Goal: Transaction & Acquisition: Purchase product/service

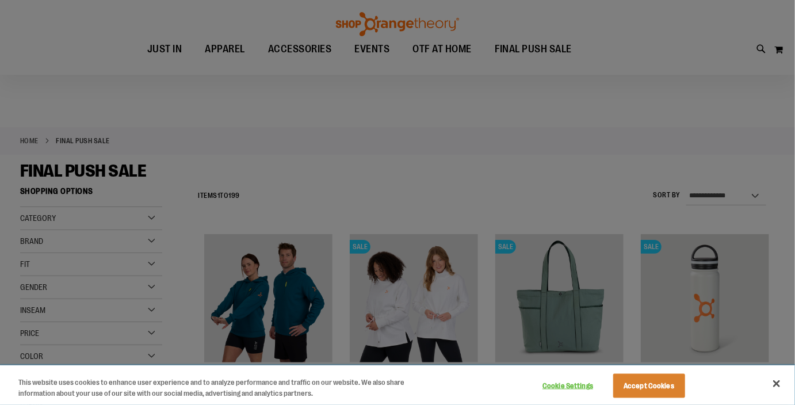
scroll to position [129, 0]
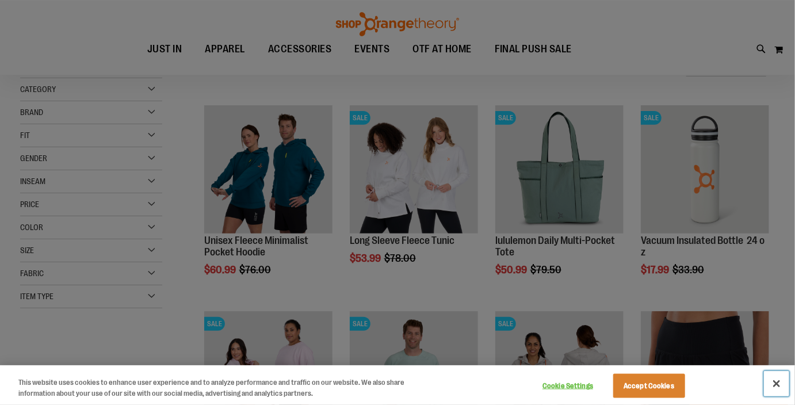
click at [778, 386] on button "Close" at bounding box center [776, 383] width 25 height 25
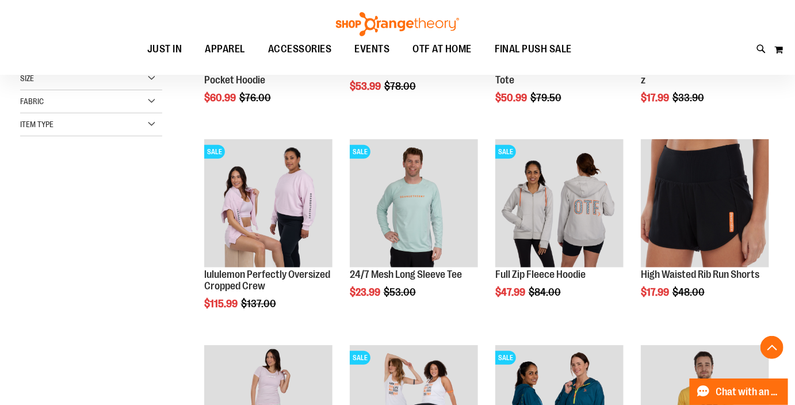
scroll to position [305, 0]
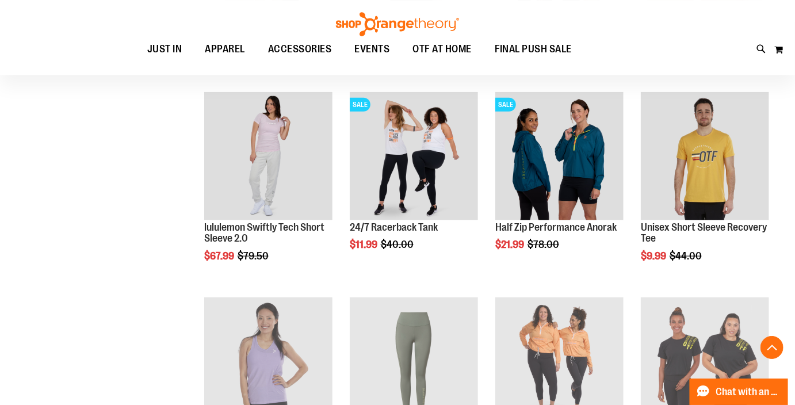
scroll to position [554, 0]
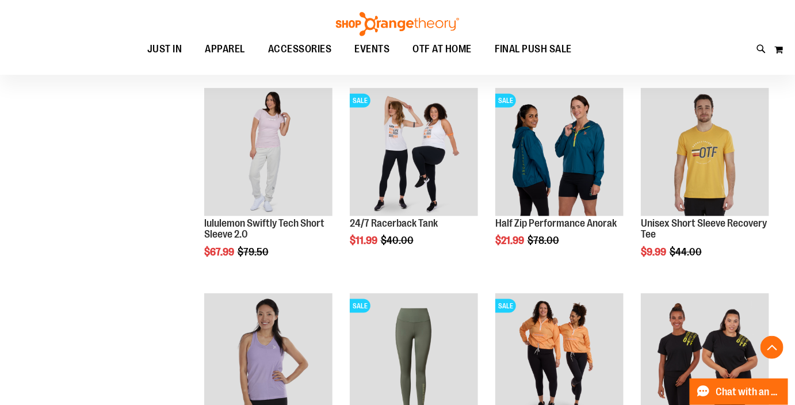
scroll to position [572, 0]
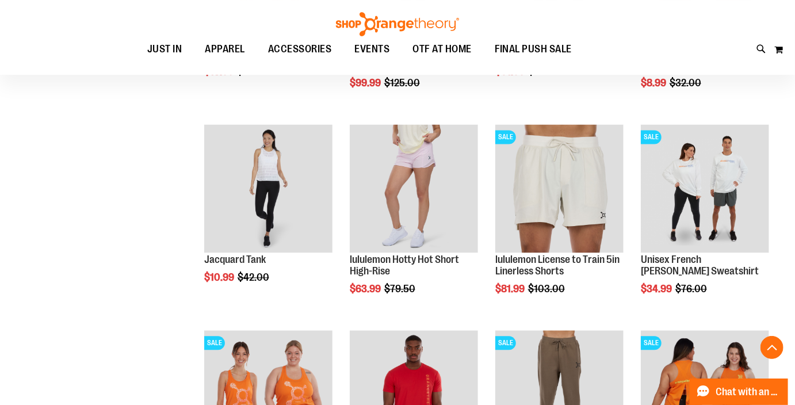
scroll to position [946, 0]
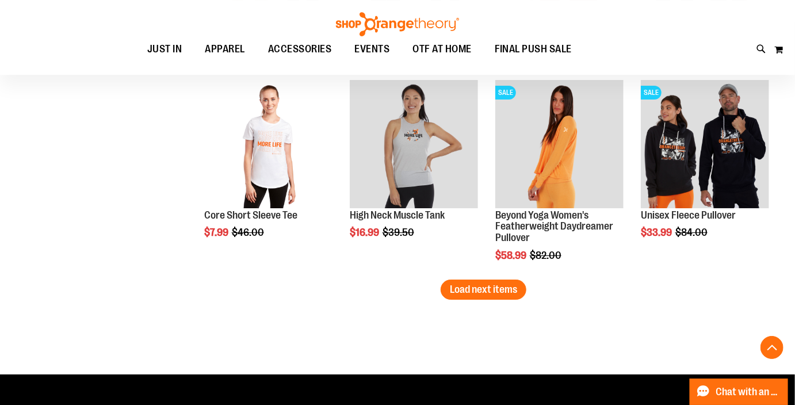
scroll to position [1801, 0]
click at [492, 292] on span "Load next items" at bounding box center [483, 290] width 67 height 12
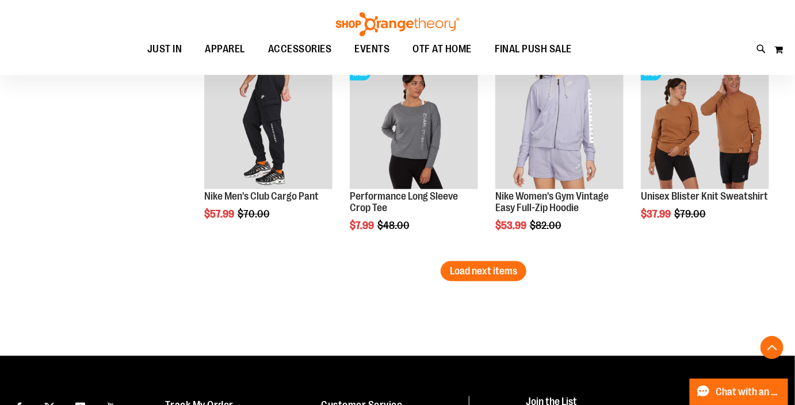
scroll to position [2453, 0]
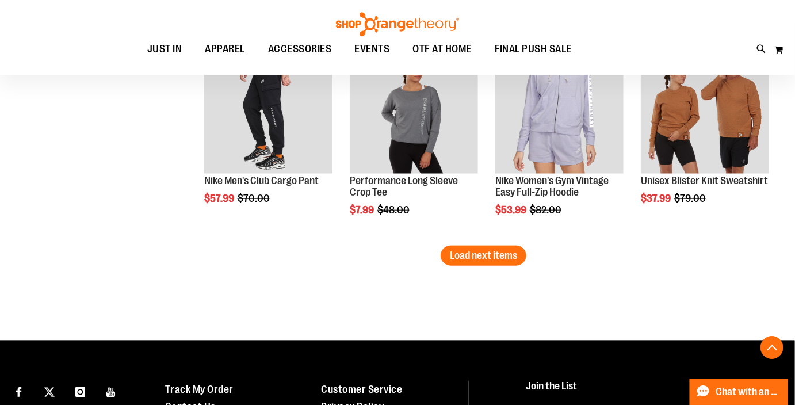
click at [485, 254] on span "Load next items" at bounding box center [483, 256] width 67 height 12
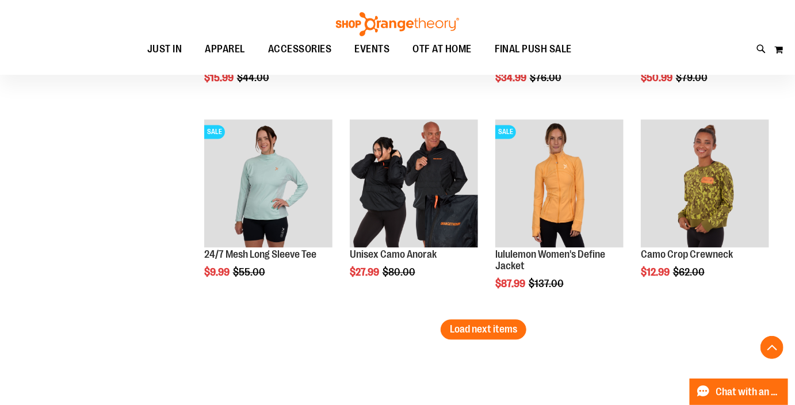
scroll to position [3015, 0]
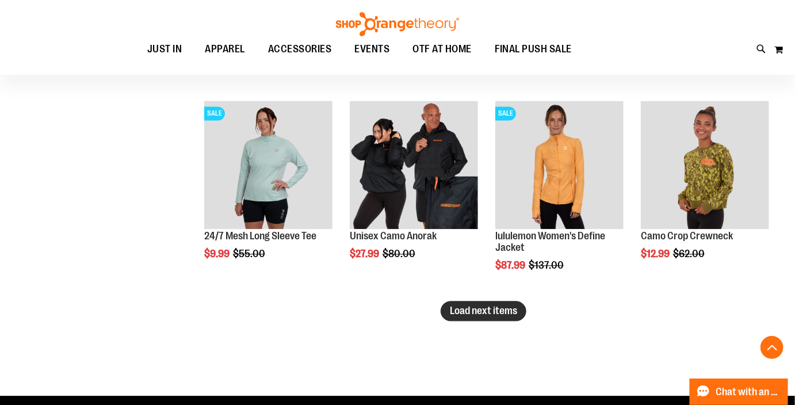
click at [477, 310] on span "Load next items" at bounding box center [483, 311] width 67 height 12
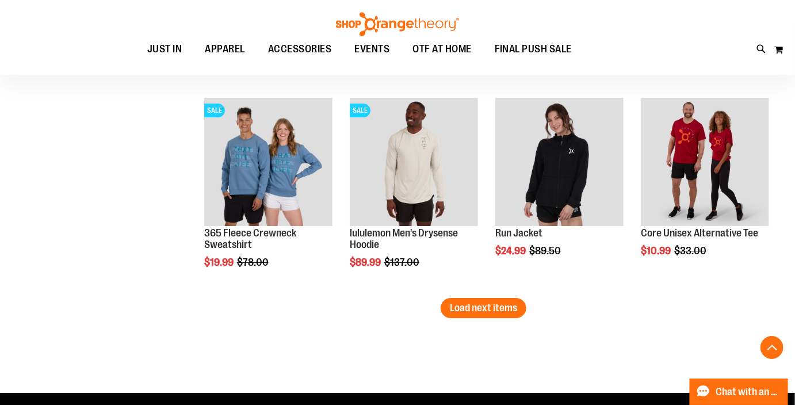
scroll to position [3637, 0]
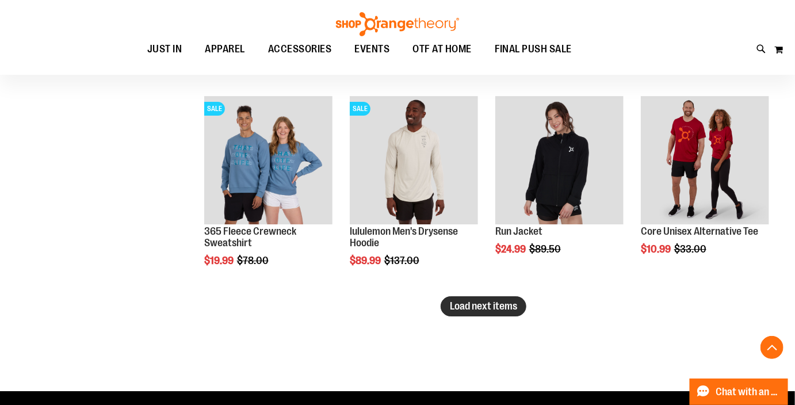
click at [518, 298] on button "Load next items" at bounding box center [484, 306] width 86 height 20
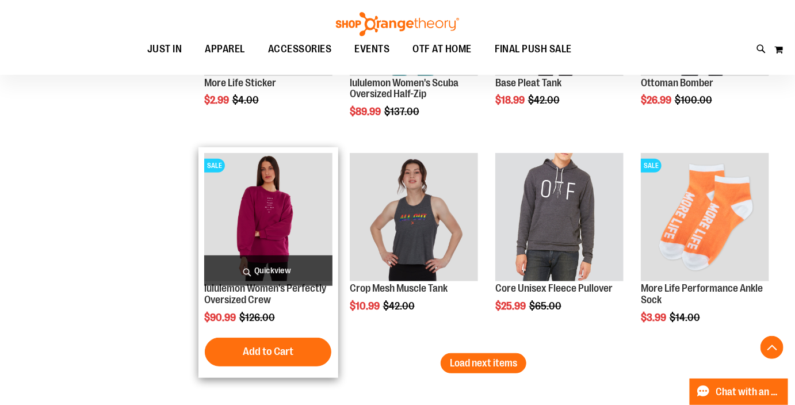
scroll to position [4199, 0]
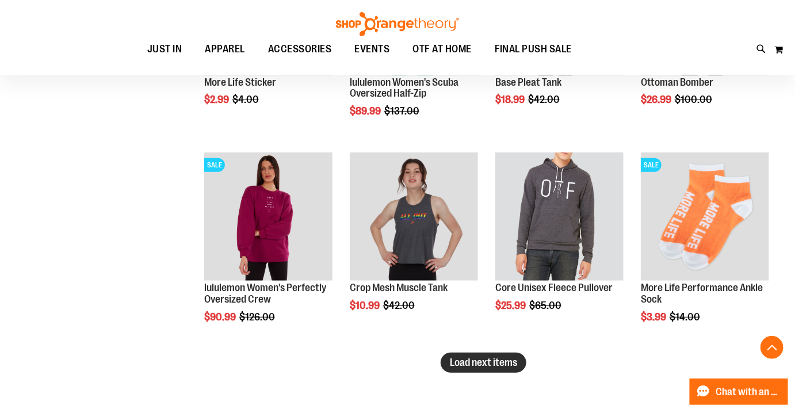
click at [504, 363] on span "Load next items" at bounding box center [483, 363] width 67 height 12
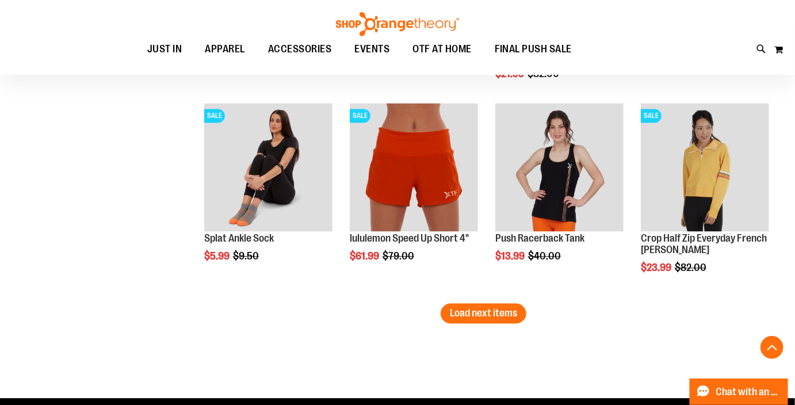
scroll to position [4865, 0]
click at [509, 311] on span "Load next items" at bounding box center [483, 314] width 67 height 12
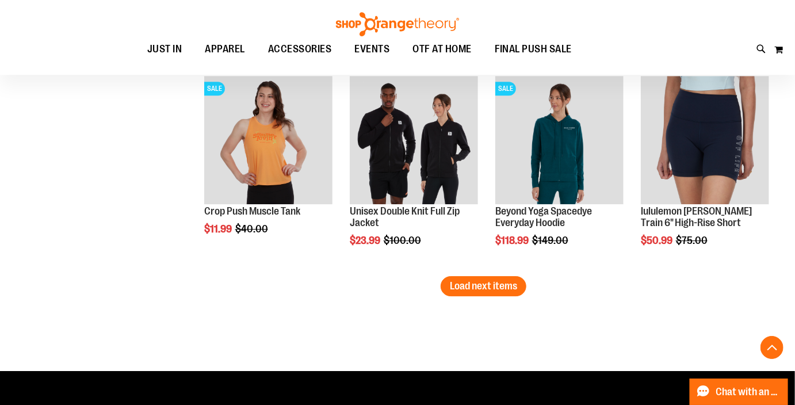
scroll to position [5512, 0]
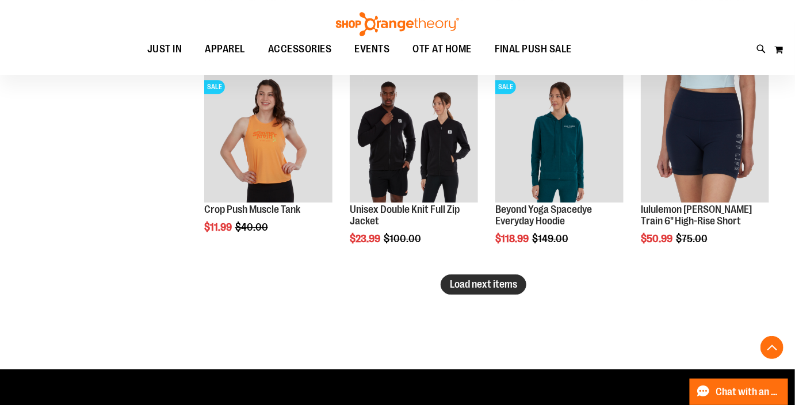
click at [495, 287] on span "Load next items" at bounding box center [483, 285] width 67 height 12
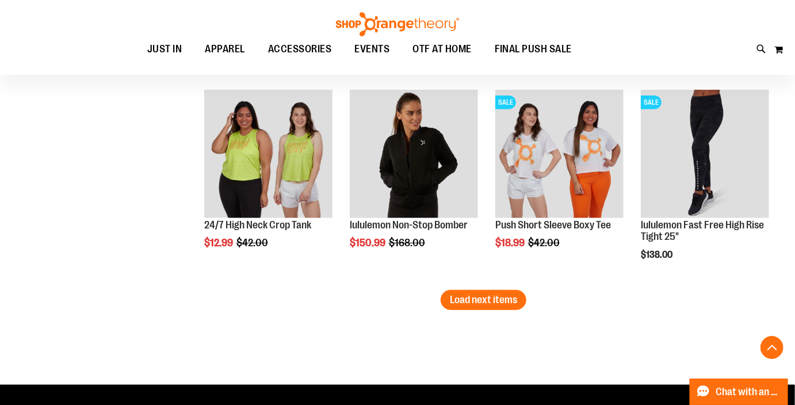
scroll to position [6115, 0]
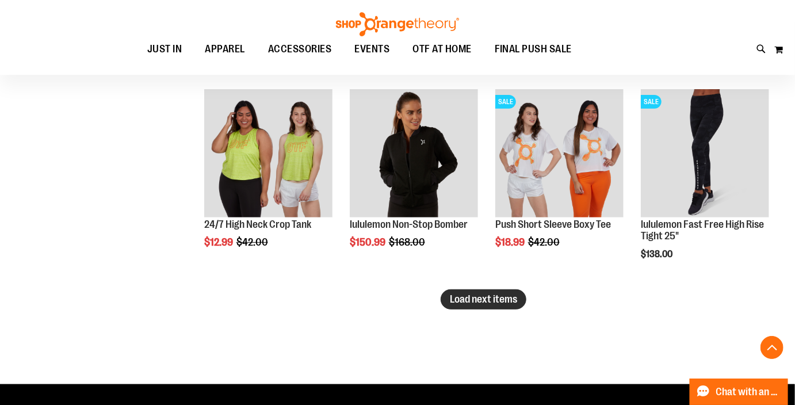
click at [492, 303] on span "Load next items" at bounding box center [483, 300] width 67 height 12
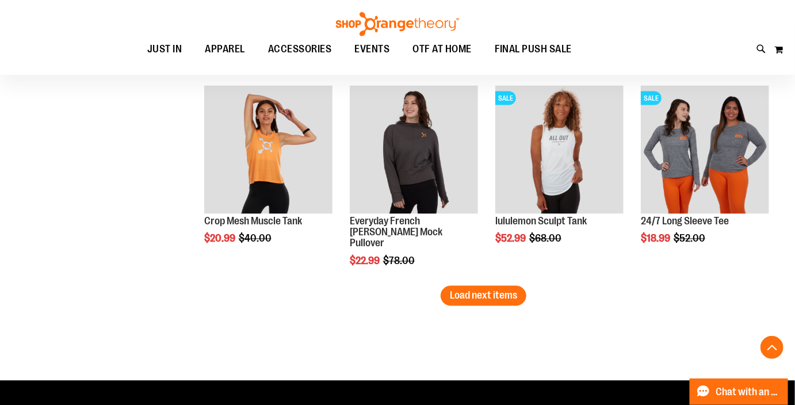
scroll to position [6740, 0]
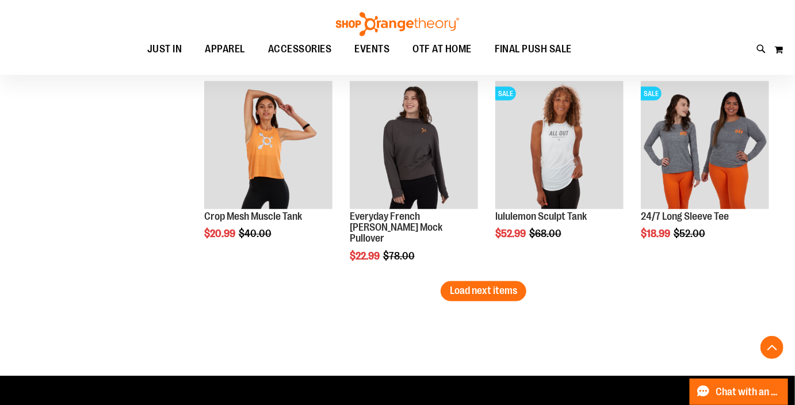
click at [460, 299] on button "Load next items" at bounding box center [484, 291] width 86 height 20
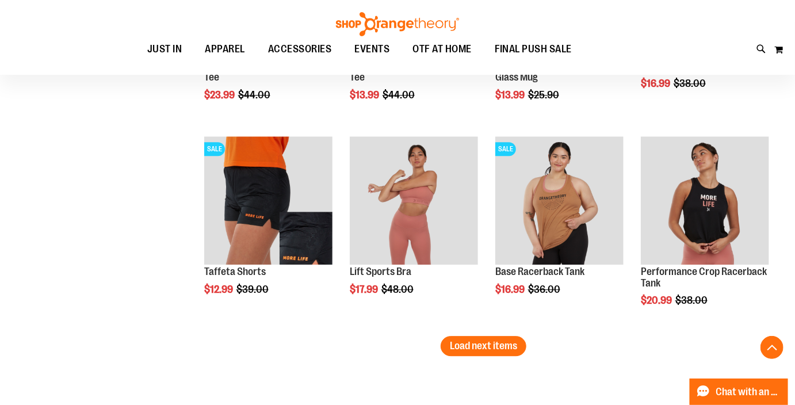
scroll to position [7323, 0]
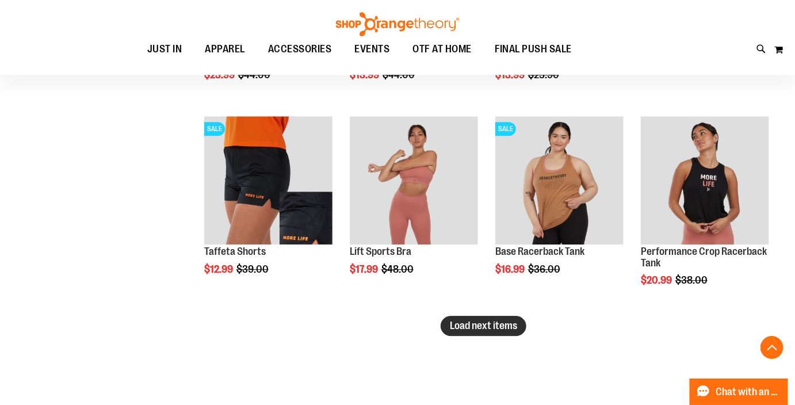
click at [478, 327] on span "Load next items" at bounding box center [483, 326] width 67 height 12
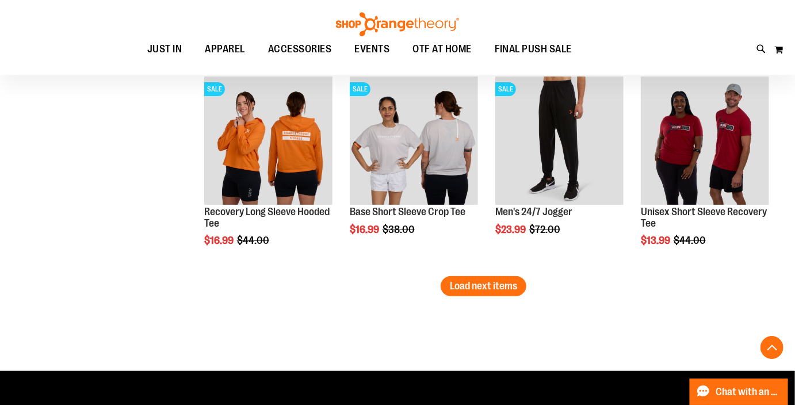
scroll to position [7983, 0]
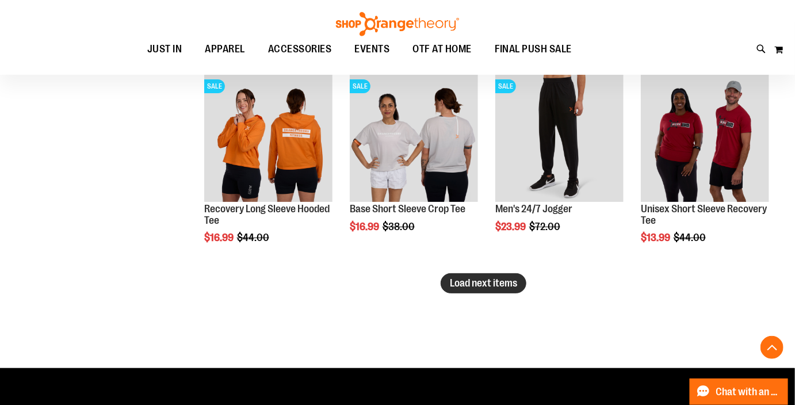
click at [512, 279] on span "Load next items" at bounding box center [483, 283] width 67 height 12
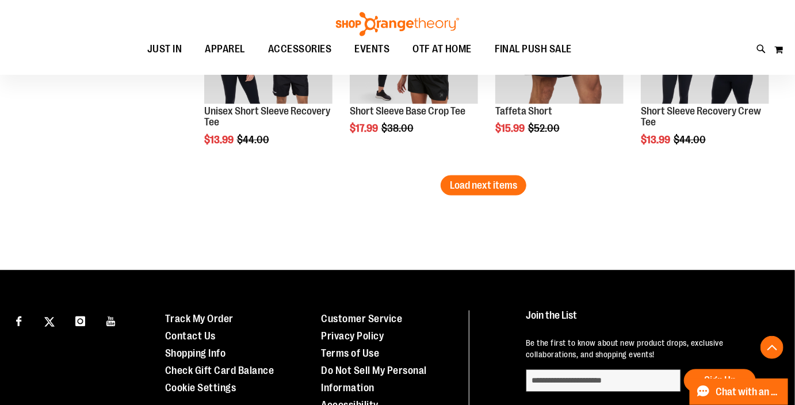
scroll to position [8702, 0]
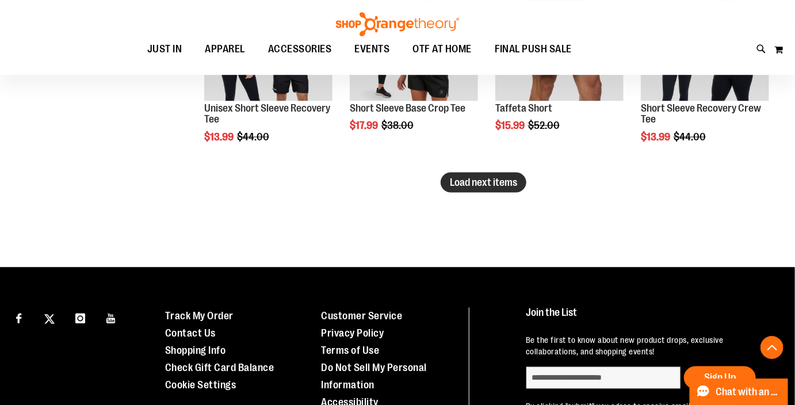
click at [497, 186] on span "Load next items" at bounding box center [483, 182] width 67 height 12
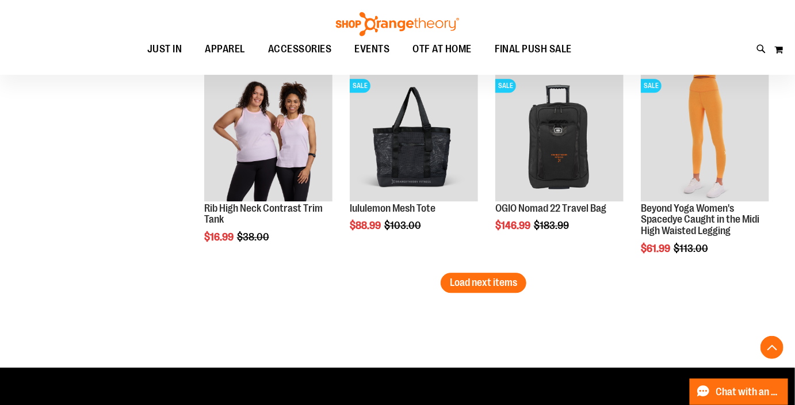
scroll to position [9220, 0]
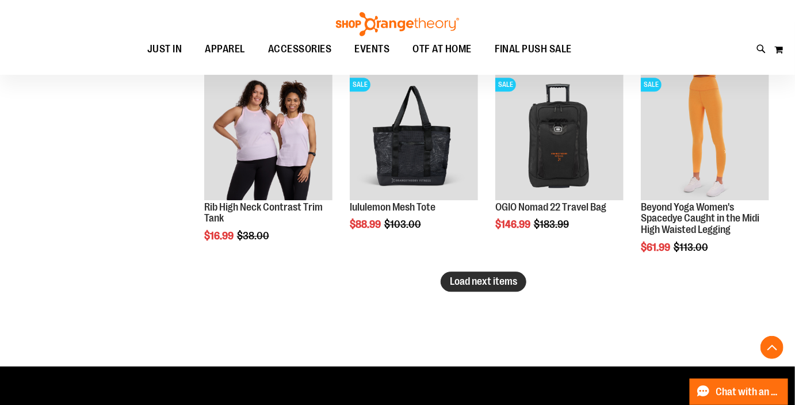
click at [500, 288] on button "Load next items" at bounding box center [484, 282] width 86 height 20
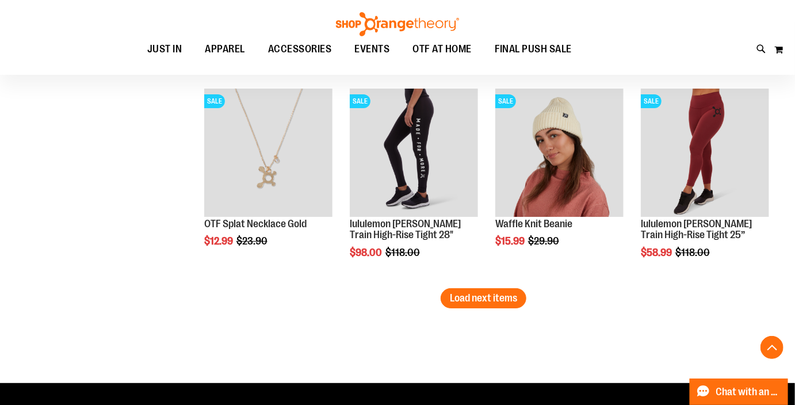
scroll to position [9830, 0]
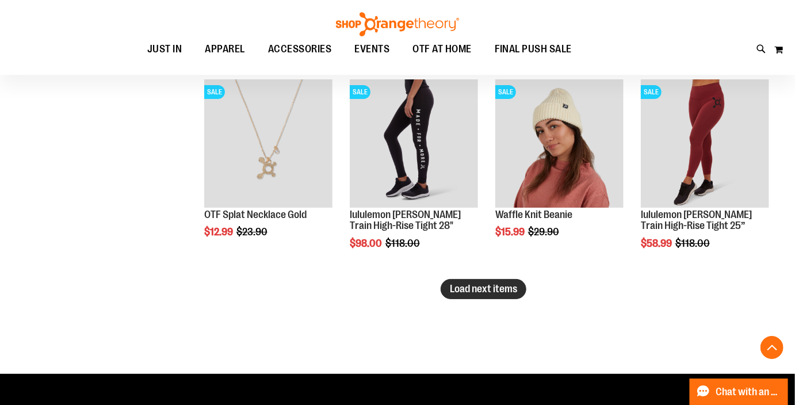
click at [509, 289] on span "Load next items" at bounding box center [483, 289] width 67 height 12
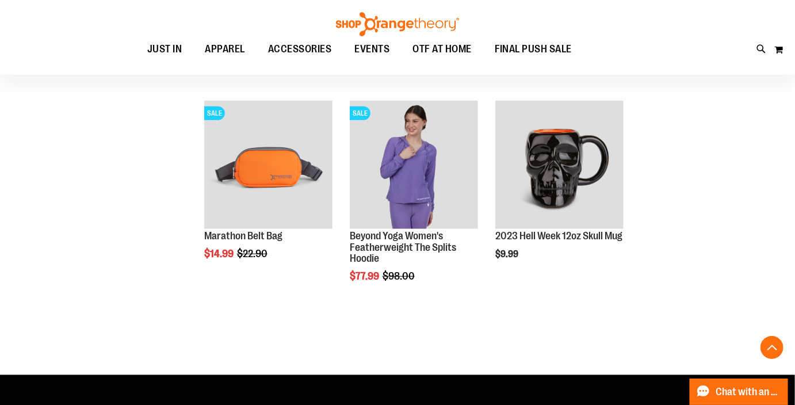
scroll to position [10224, 0]
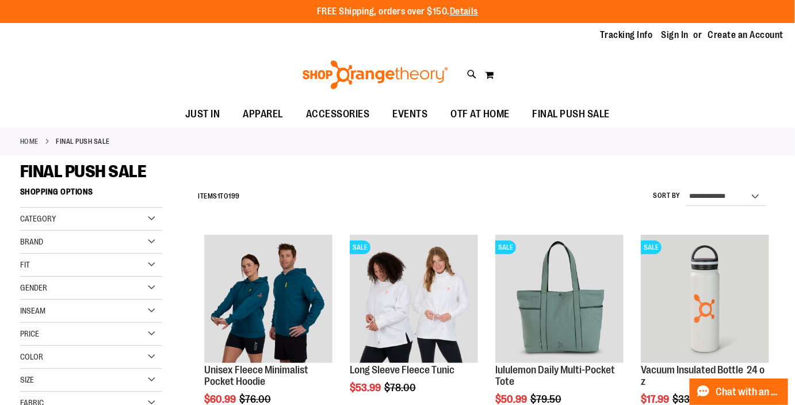
click at [151, 221] on div "Category" at bounding box center [91, 219] width 142 height 23
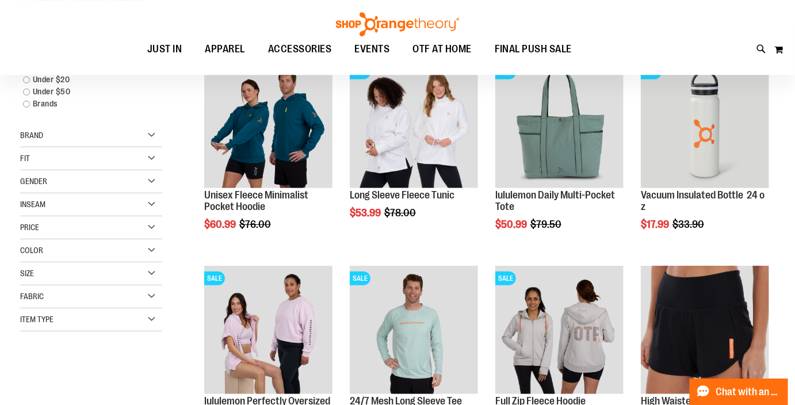
scroll to position [175, 0]
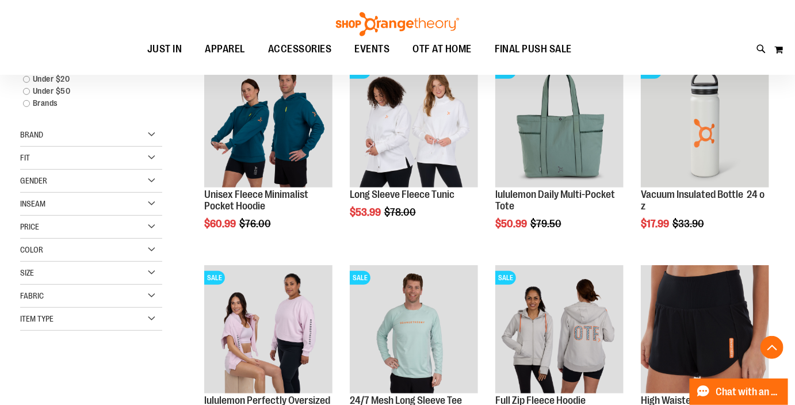
click at [151, 321] on div "Item Type" at bounding box center [91, 319] width 142 height 23
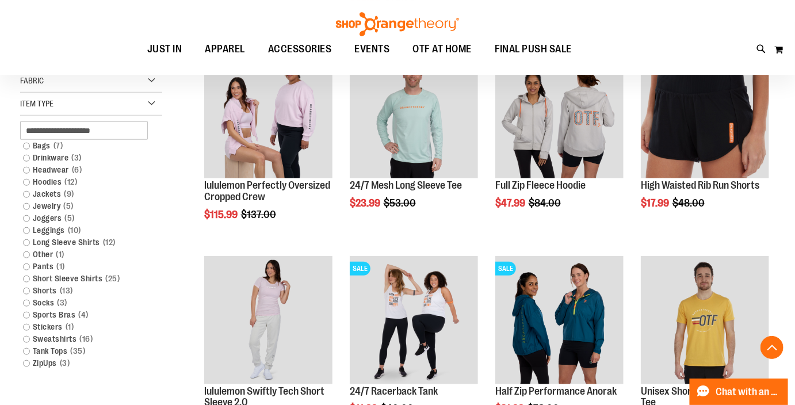
scroll to position [390, 0]
click at [28, 310] on link "Sports Bras 4 items" at bounding box center [85, 315] width 136 height 12
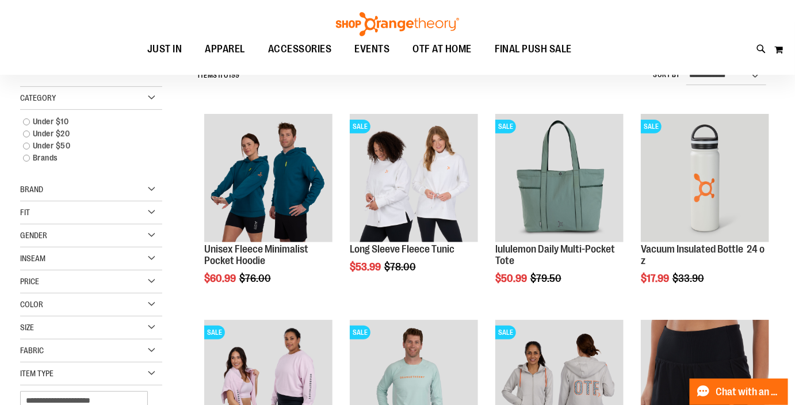
scroll to position [107, 0]
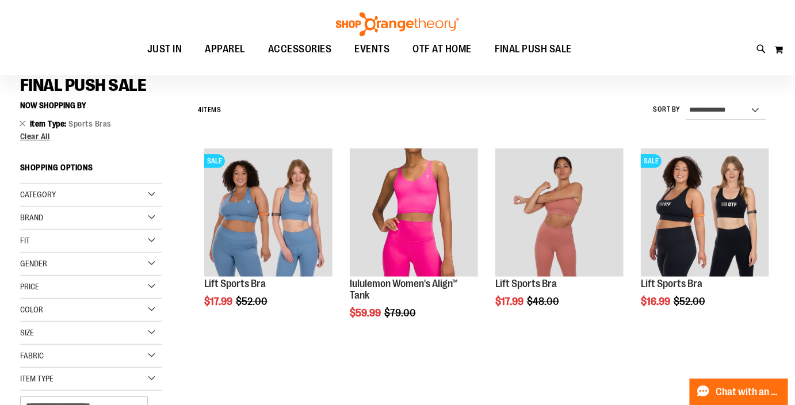
scroll to position [112, 0]
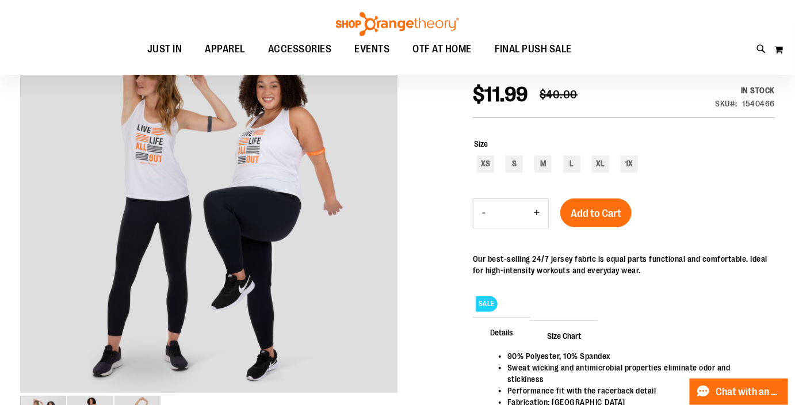
scroll to position [153, 0]
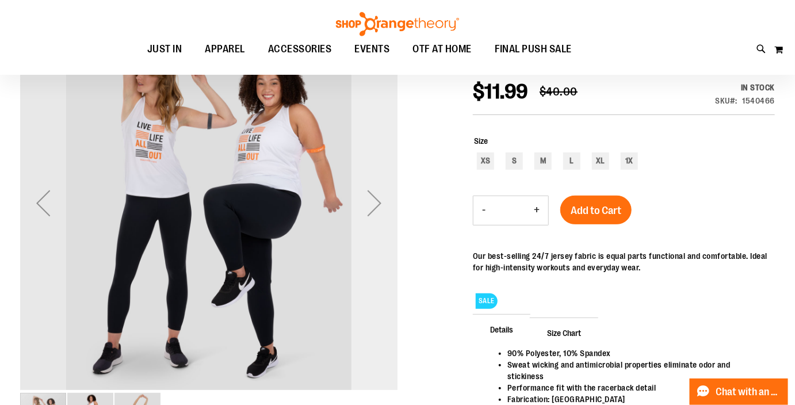
click at [375, 208] on div "Next" at bounding box center [375, 203] width 46 height 46
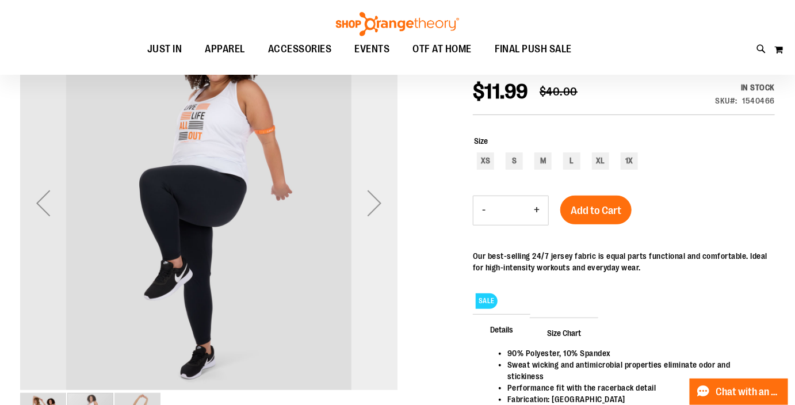
click at [375, 208] on div "Next" at bounding box center [375, 203] width 46 height 46
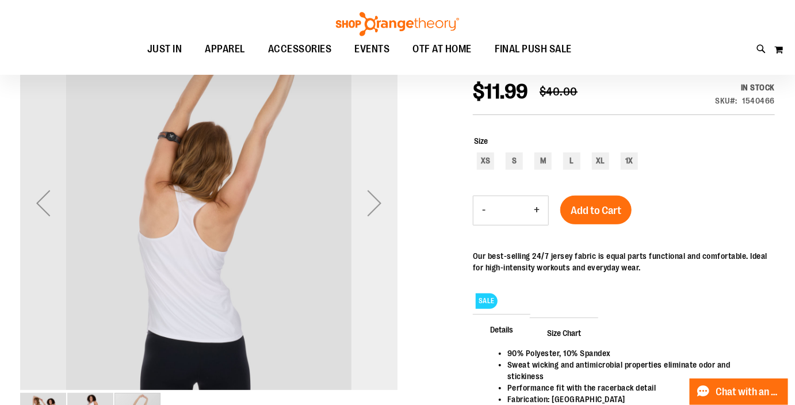
click at [375, 208] on div "Next" at bounding box center [375, 203] width 46 height 46
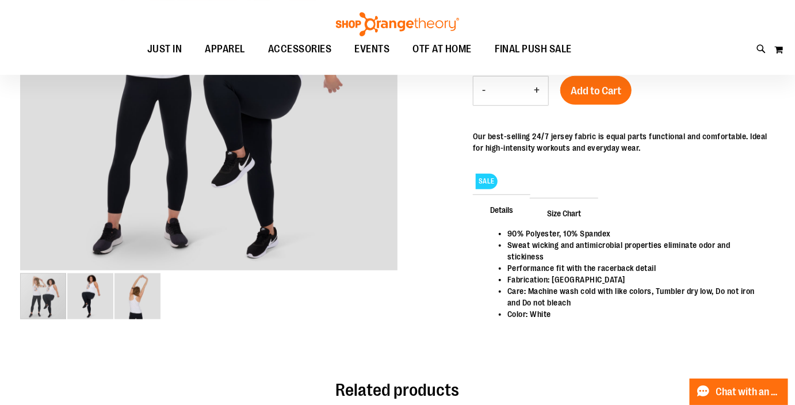
scroll to position [0, 0]
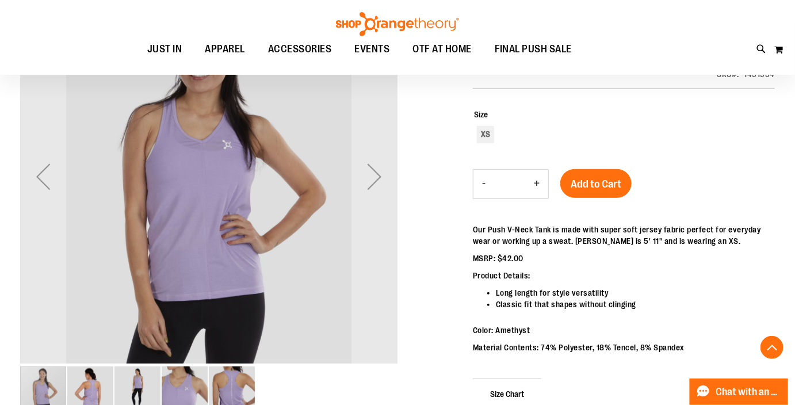
scroll to position [180, 0]
click at [378, 173] on div "Next" at bounding box center [375, 176] width 46 height 46
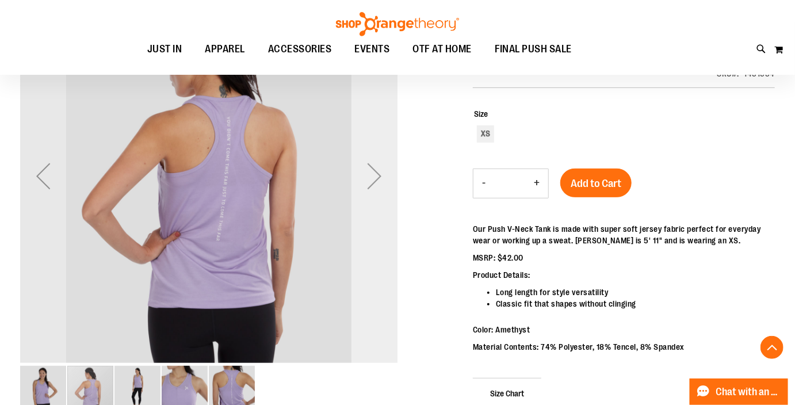
click at [378, 173] on div "Next" at bounding box center [375, 176] width 46 height 46
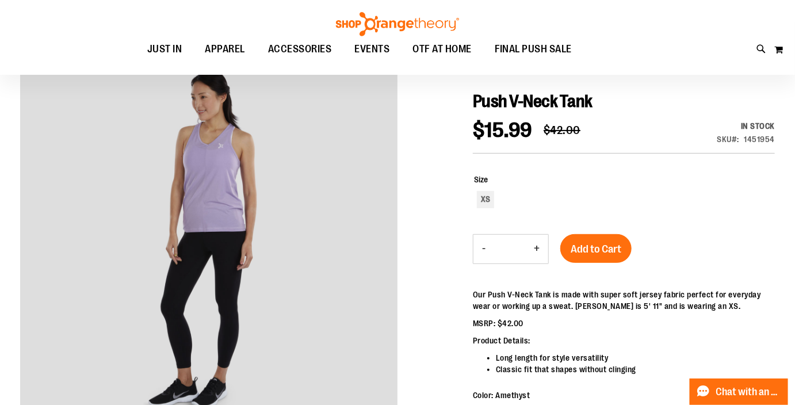
scroll to position [104, 0]
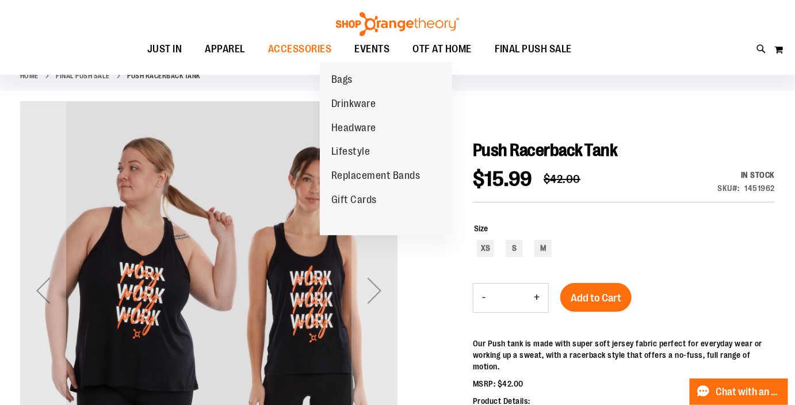
scroll to position [70, 0]
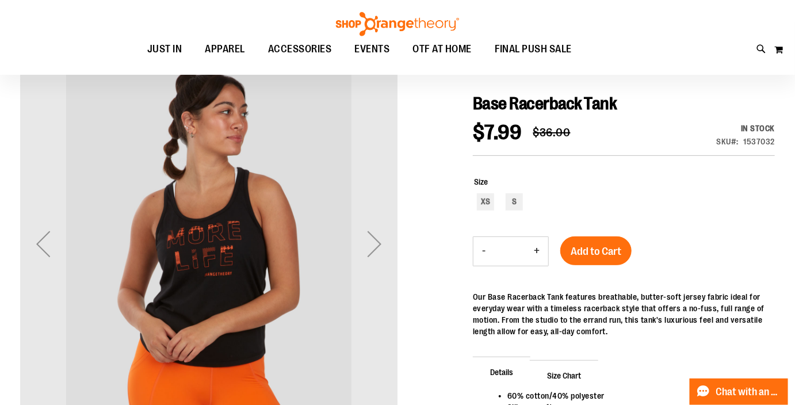
scroll to position [112, 0]
click at [379, 248] on div "Next" at bounding box center [375, 243] width 46 height 46
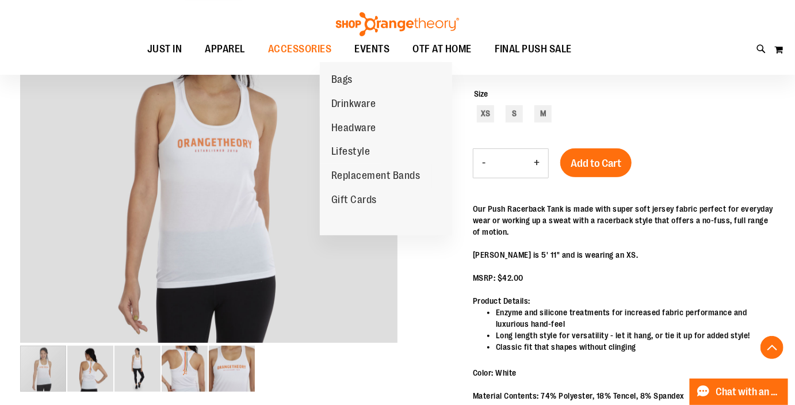
scroll to position [195, 0]
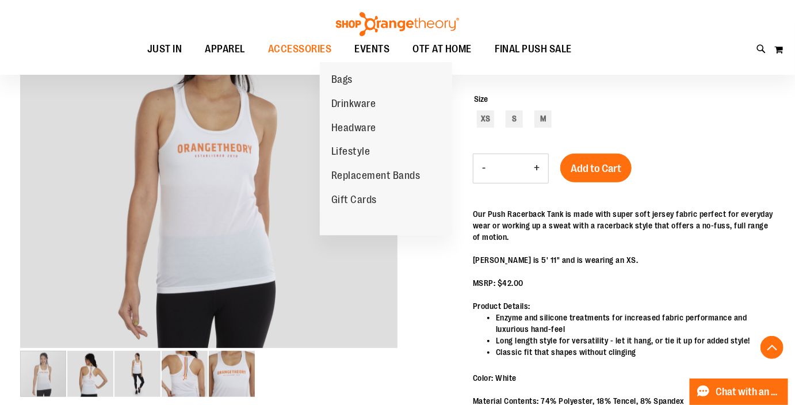
click at [405, 340] on div at bounding box center [397, 362] width 755 height 780
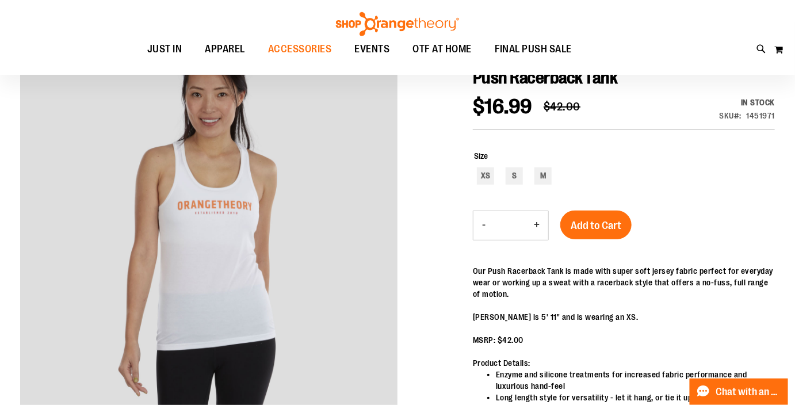
scroll to position [132, 0]
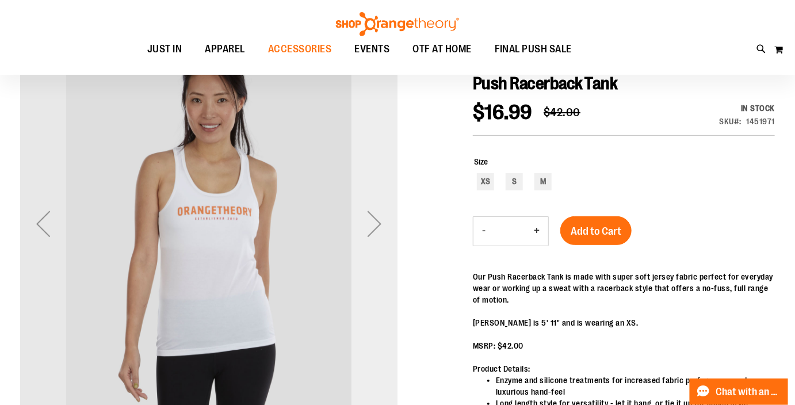
click at [372, 223] on div "Next" at bounding box center [375, 224] width 46 height 46
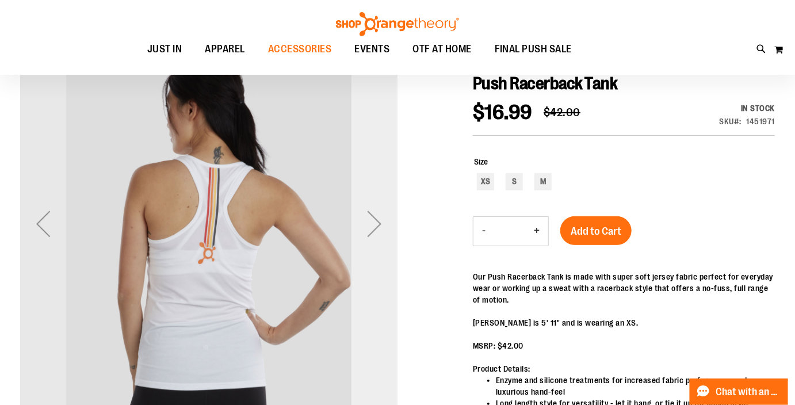
click at [372, 223] on div "Next" at bounding box center [375, 224] width 46 height 46
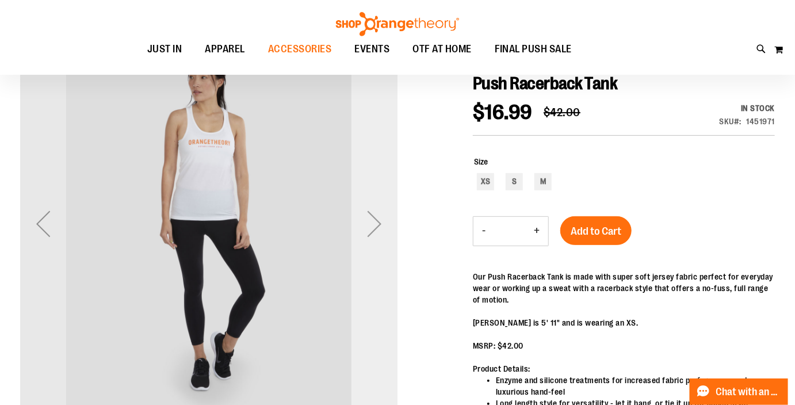
click at [372, 223] on div "Next" at bounding box center [375, 224] width 46 height 46
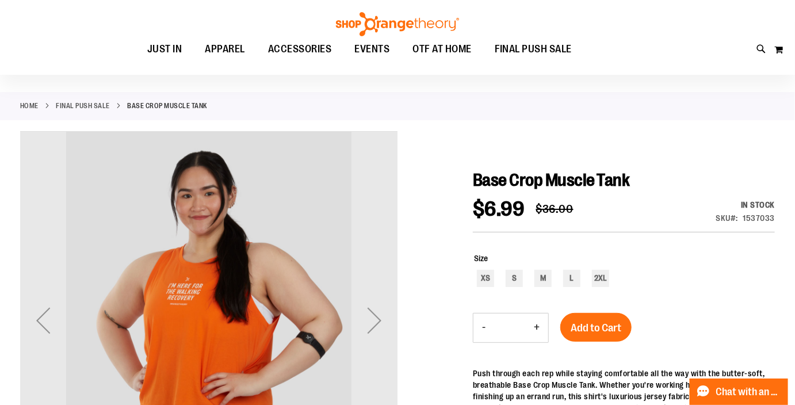
scroll to position [102, 0]
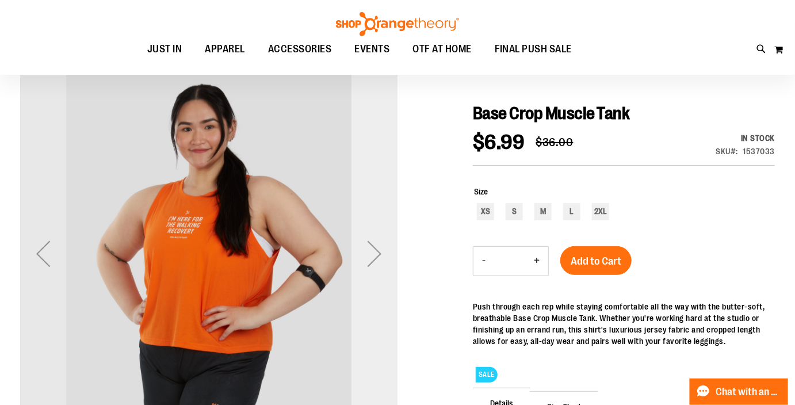
click at [377, 254] on div "Next" at bounding box center [375, 254] width 46 height 46
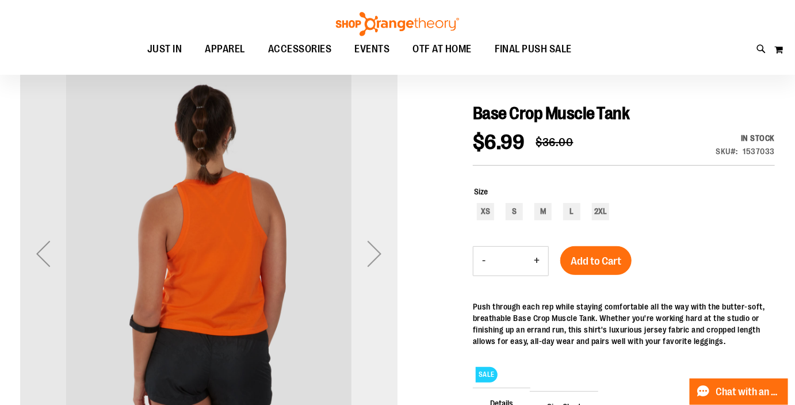
click at [377, 254] on div "Next" at bounding box center [375, 254] width 46 height 46
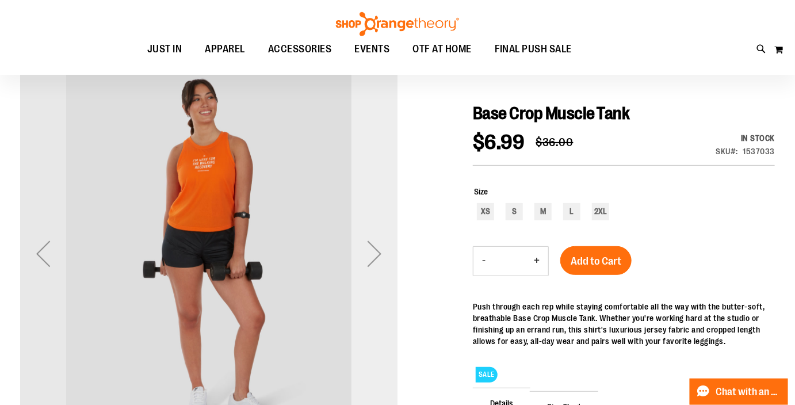
click at [377, 254] on div "Next" at bounding box center [375, 254] width 46 height 46
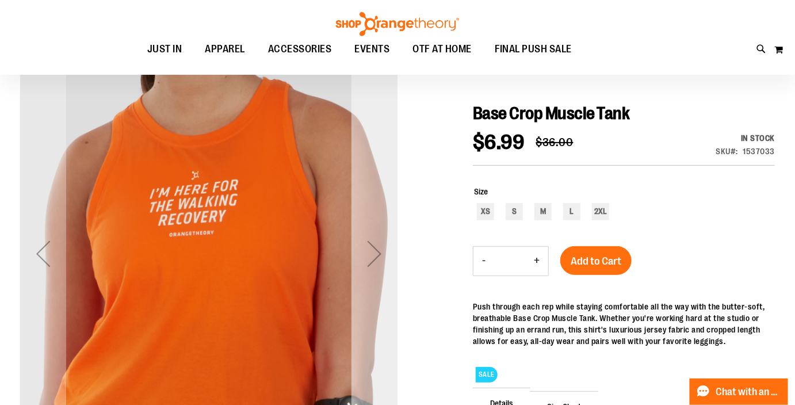
click at [377, 254] on div "Next" at bounding box center [375, 254] width 46 height 46
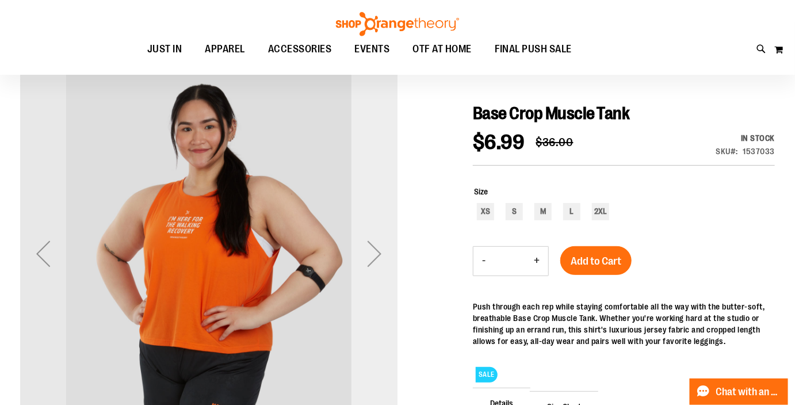
click at [377, 254] on div "Next" at bounding box center [375, 254] width 46 height 46
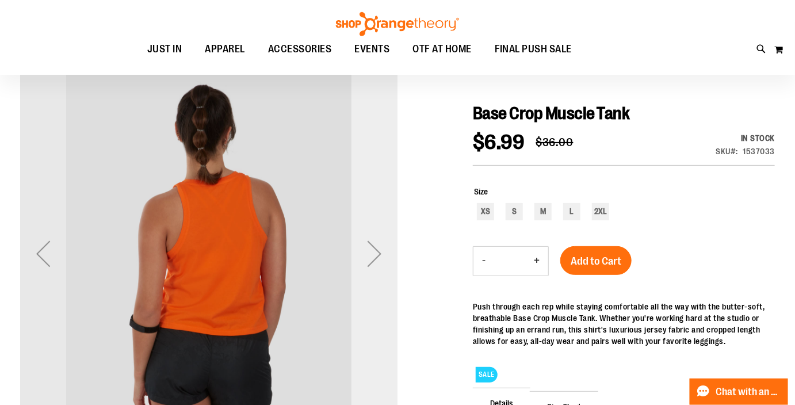
click at [377, 254] on div "Next" at bounding box center [375, 254] width 46 height 46
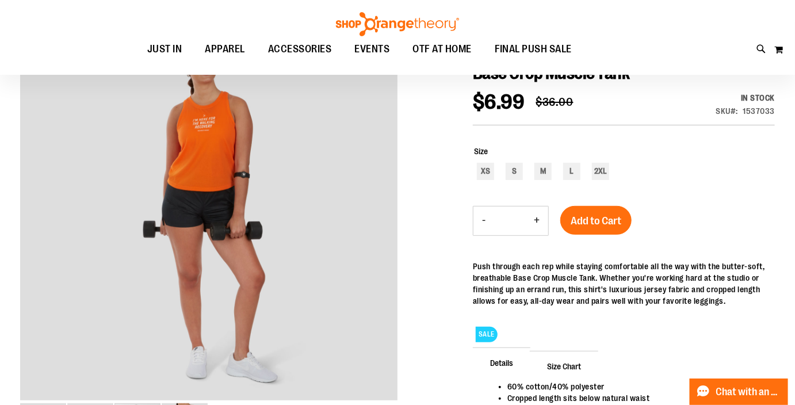
scroll to position [124, 0]
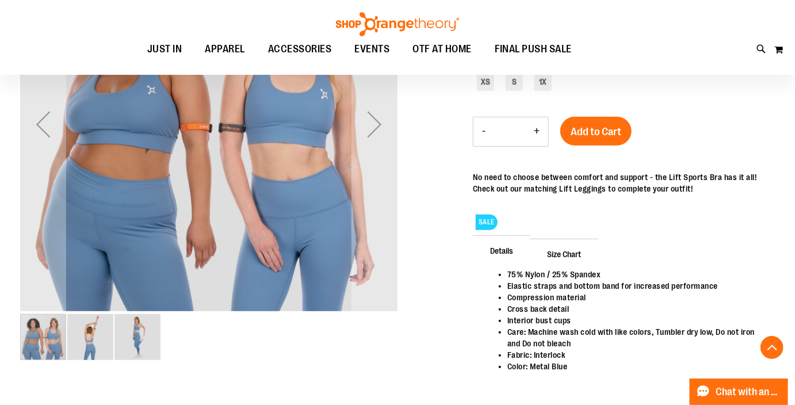
scroll to position [189, 0]
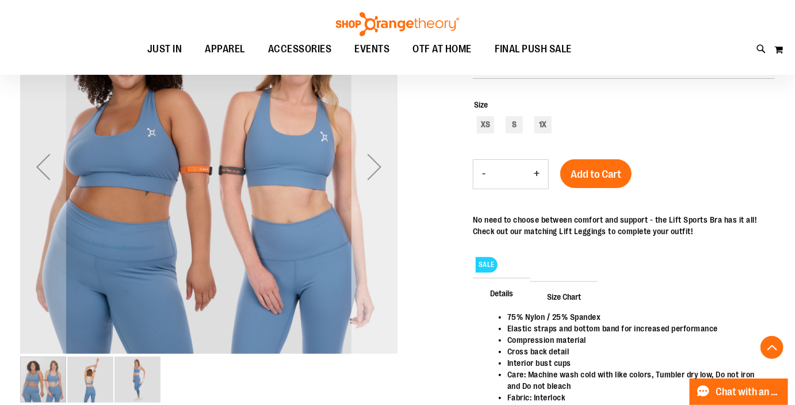
click at [378, 165] on div "Next" at bounding box center [375, 167] width 46 height 46
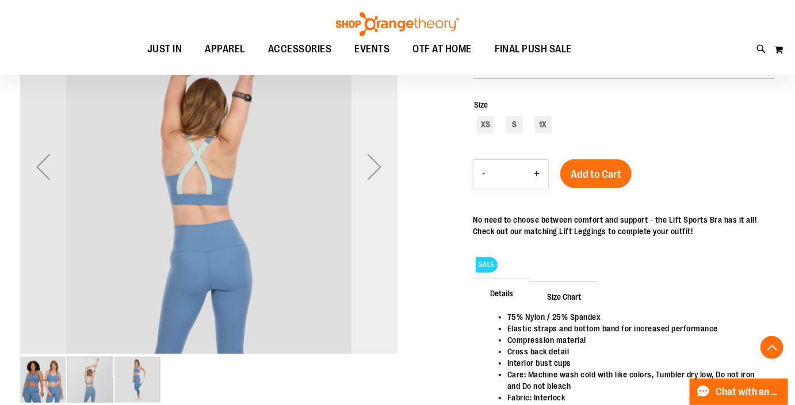
click at [378, 165] on div "Next" at bounding box center [375, 167] width 46 height 46
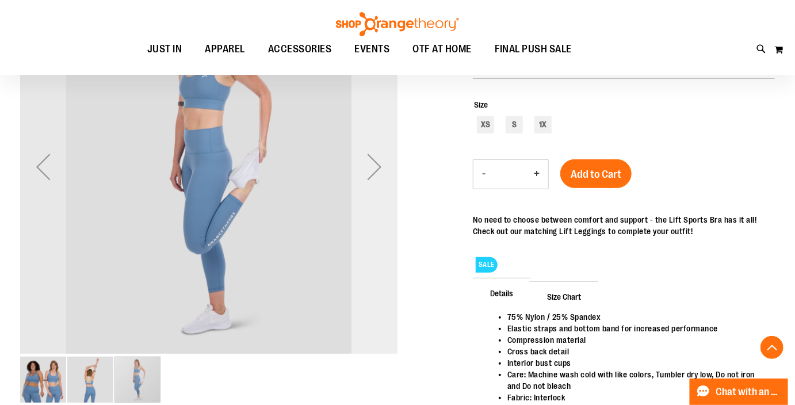
click at [378, 165] on div "Next" at bounding box center [375, 167] width 46 height 46
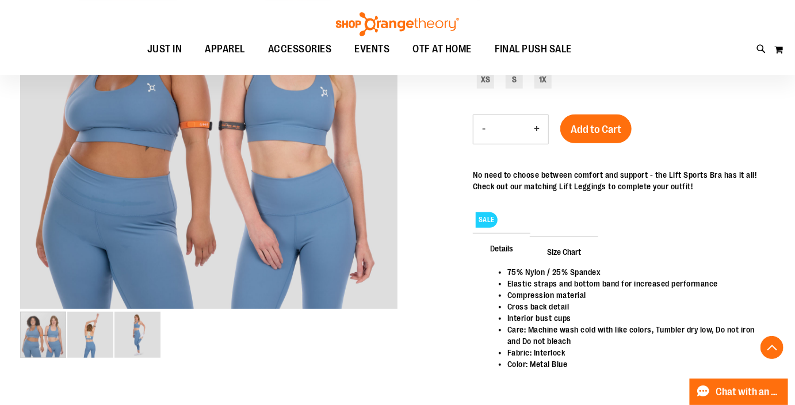
scroll to position [236, 0]
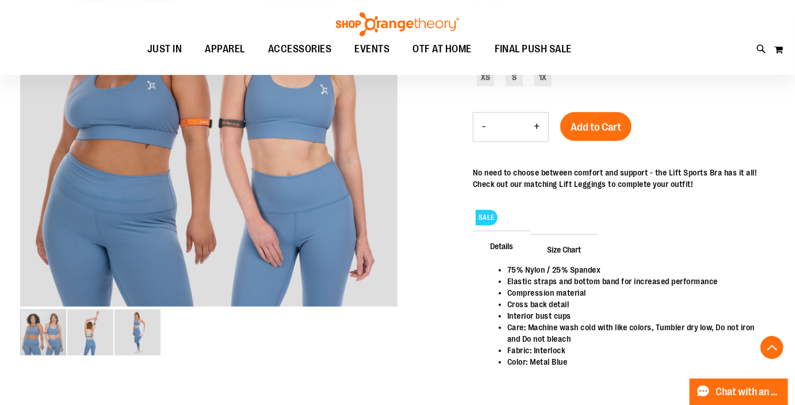
click at [574, 250] on span "Size Chart" at bounding box center [564, 249] width 68 height 30
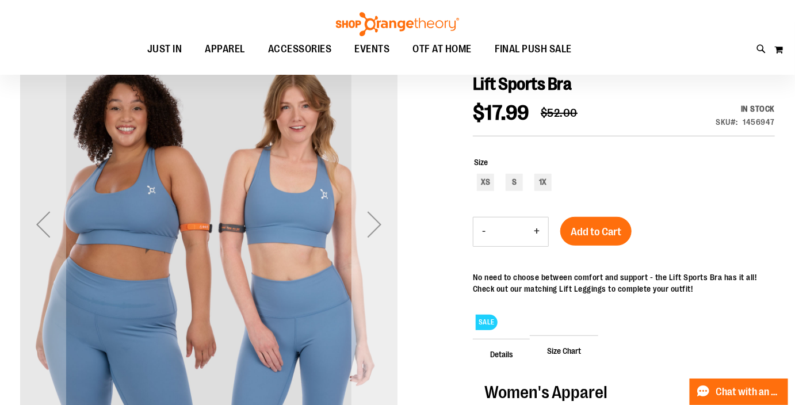
scroll to position [133, 0]
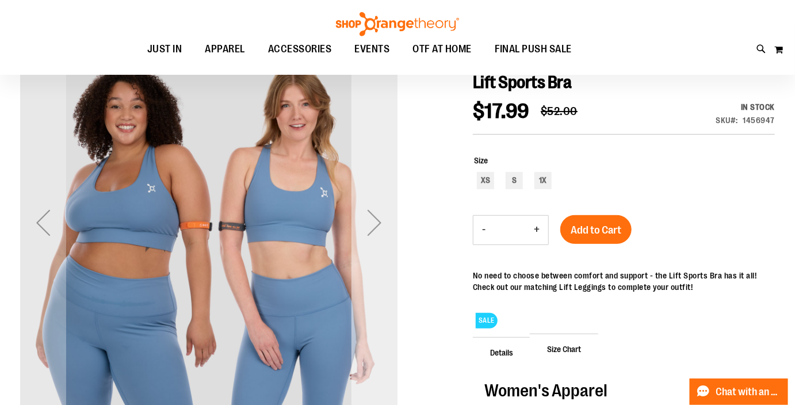
click at [376, 222] on div "Next" at bounding box center [375, 223] width 46 height 46
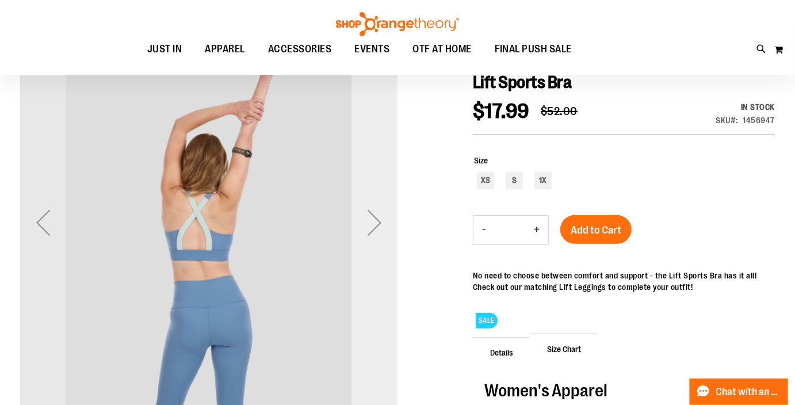
click at [376, 222] on div "Next" at bounding box center [375, 223] width 46 height 46
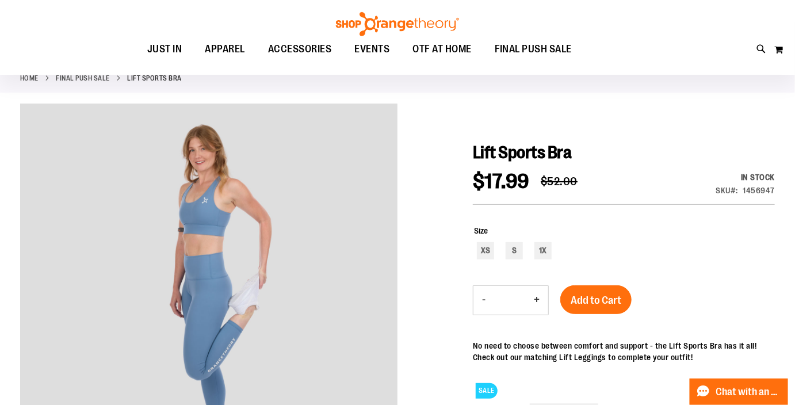
scroll to position [63, 0]
click at [512, 249] on div "S" at bounding box center [514, 250] width 17 height 17
type input "***"
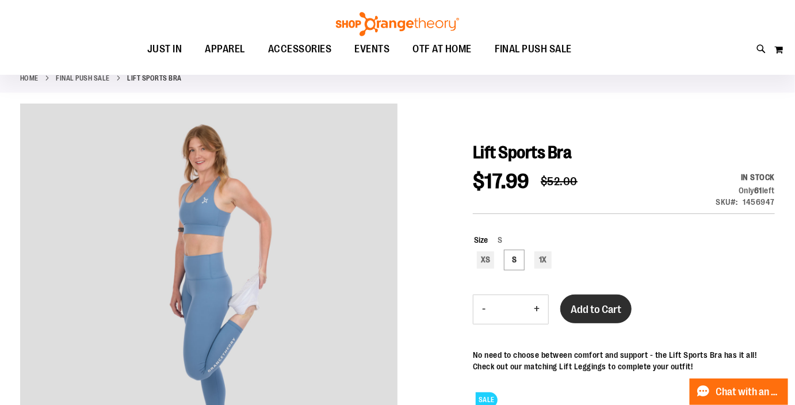
click at [581, 299] on button "Add to Cart" at bounding box center [596, 309] width 71 height 29
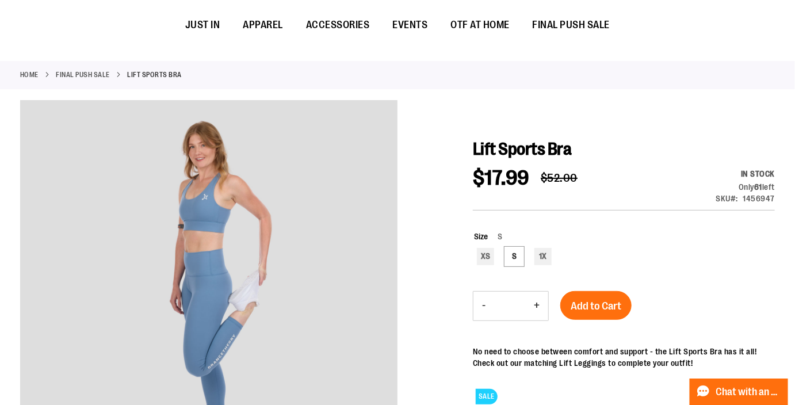
scroll to position [0, 0]
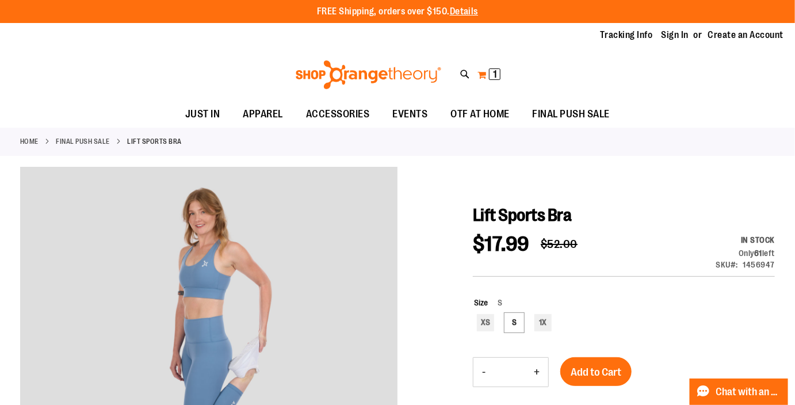
click at [480, 73] on button "My Cart 1 1 items" at bounding box center [489, 75] width 24 height 18
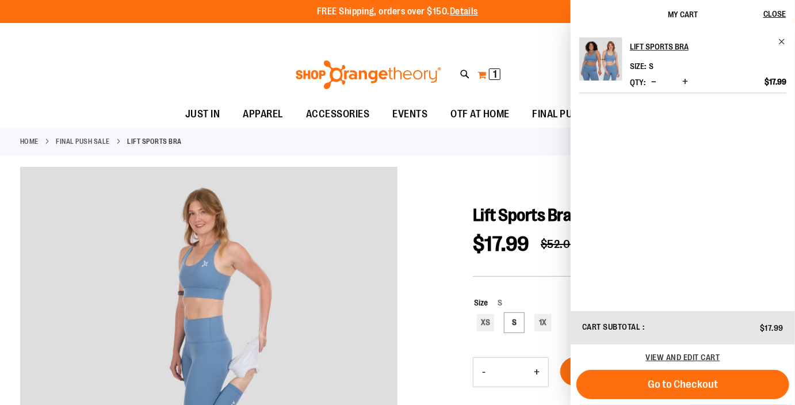
click at [480, 73] on button "My Cart 1 1 items" at bounding box center [489, 75] width 24 height 18
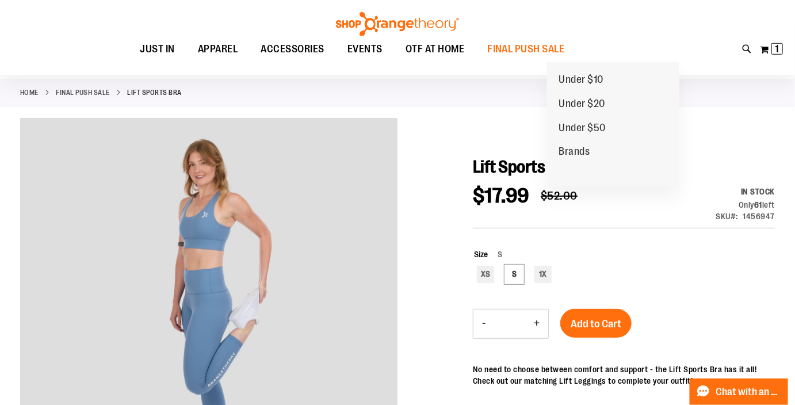
scroll to position [11, 0]
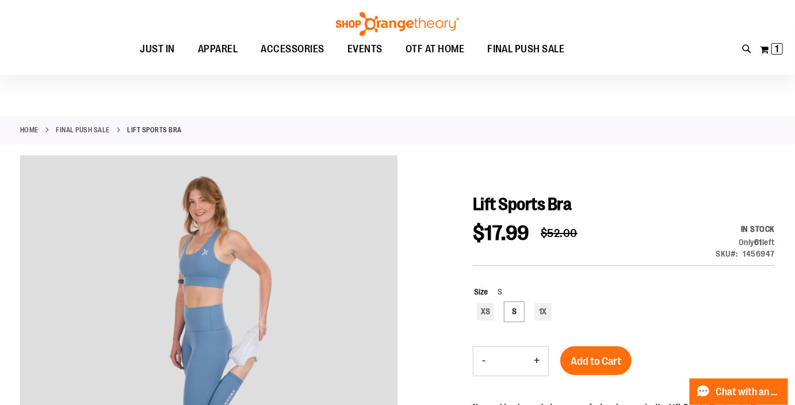
click at [760, 47] on div "My Cart 1 1 items My Cart 1 My Cart Close Recently added item(s) Lift Sports Br…" at bounding box center [772, 49] width 24 height 18
click at [765, 49] on button "My Cart 1 1 items" at bounding box center [772, 49] width 24 height 18
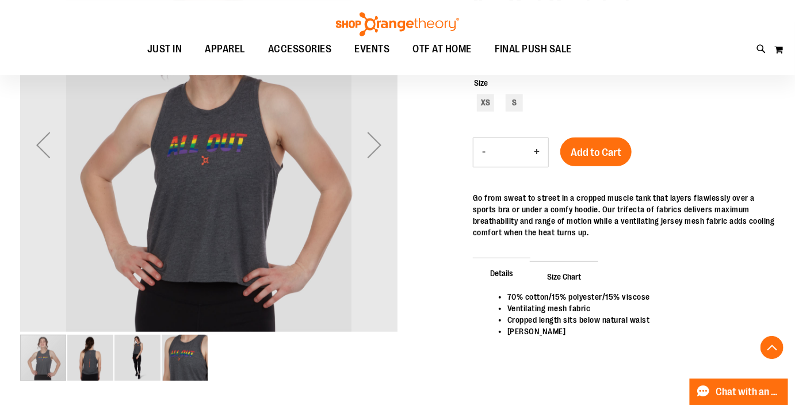
scroll to position [213, 0]
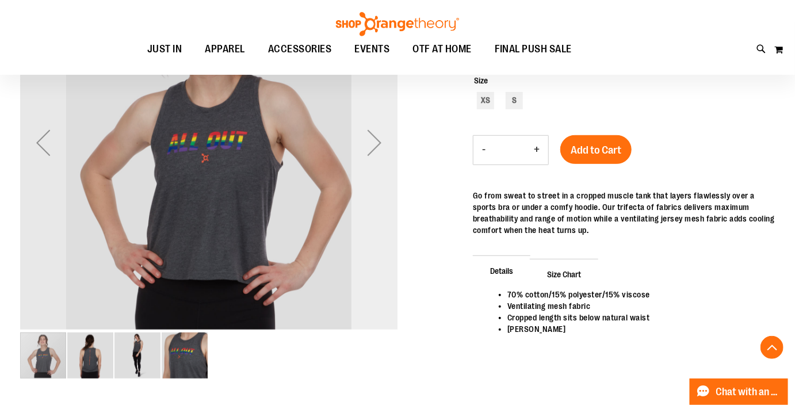
click at [379, 142] on div "Next" at bounding box center [375, 143] width 46 height 46
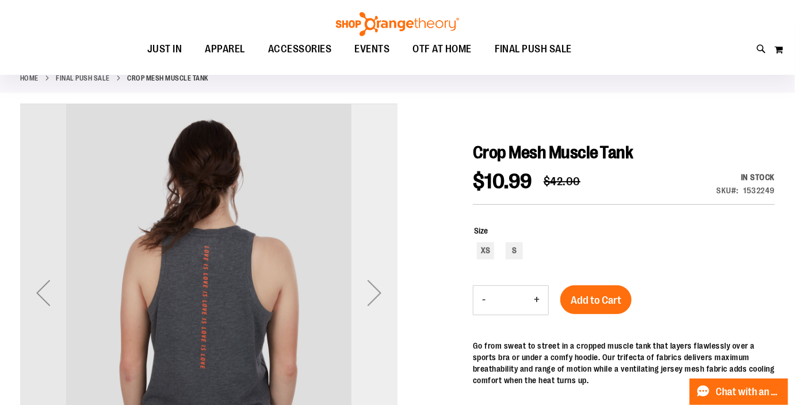
scroll to position [57, 0]
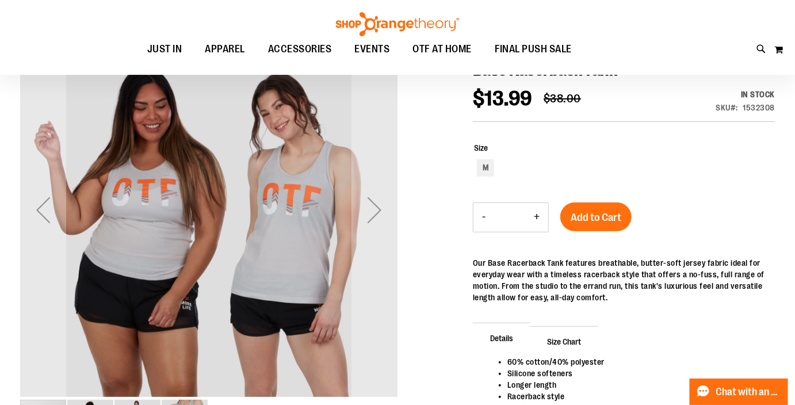
scroll to position [146, 0]
click at [384, 204] on div "Next" at bounding box center [375, 210] width 46 height 46
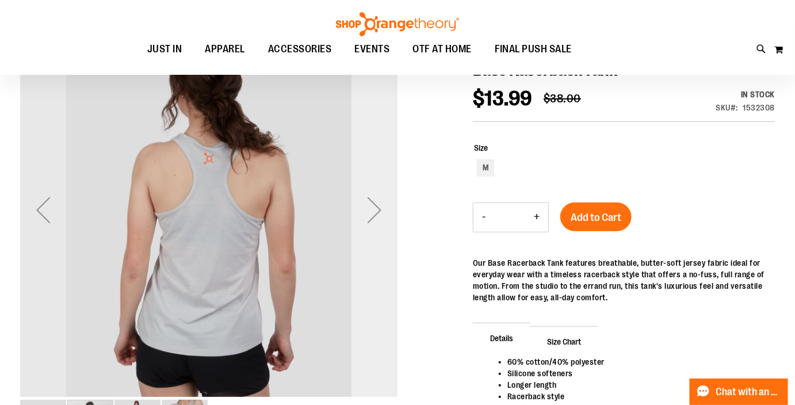
click at [384, 204] on div "Next" at bounding box center [375, 210] width 46 height 46
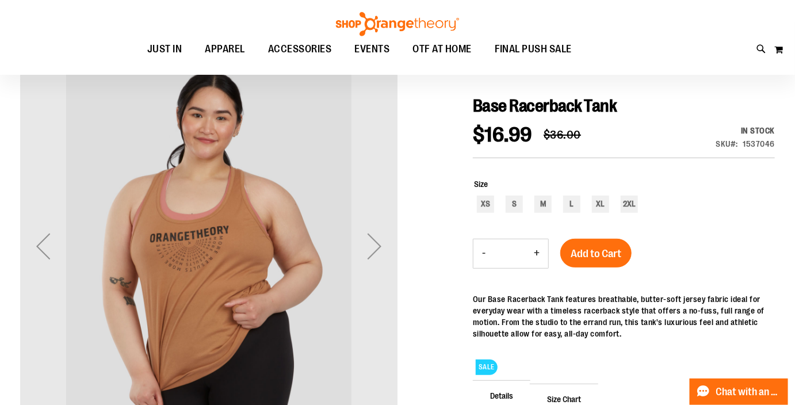
scroll to position [122, 0]
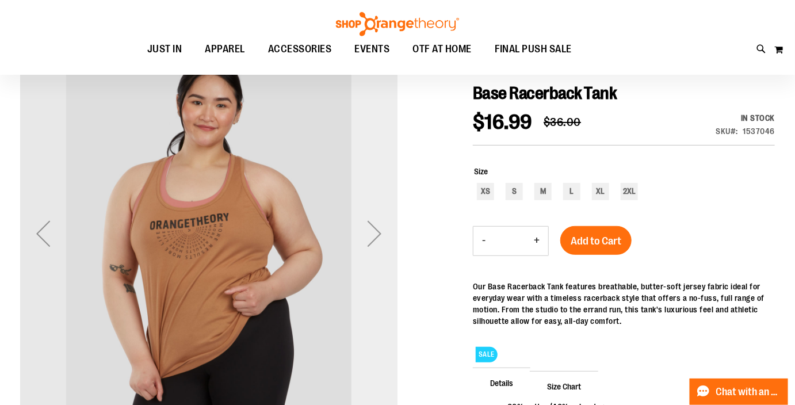
click at [378, 236] on div "Next" at bounding box center [375, 234] width 46 height 46
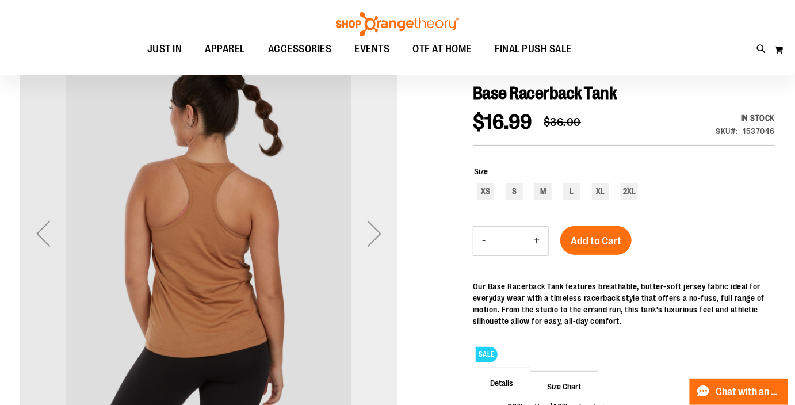
click at [378, 236] on div "Next" at bounding box center [375, 234] width 46 height 46
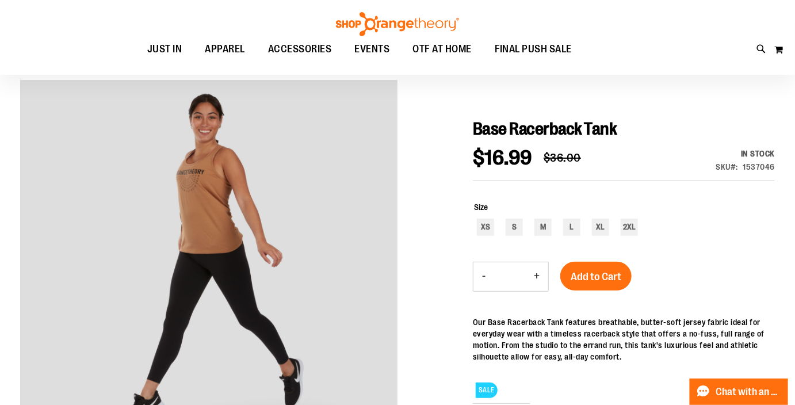
scroll to position [86, 0]
click at [542, 231] on div "M" at bounding box center [543, 227] width 17 height 17
type input "***"
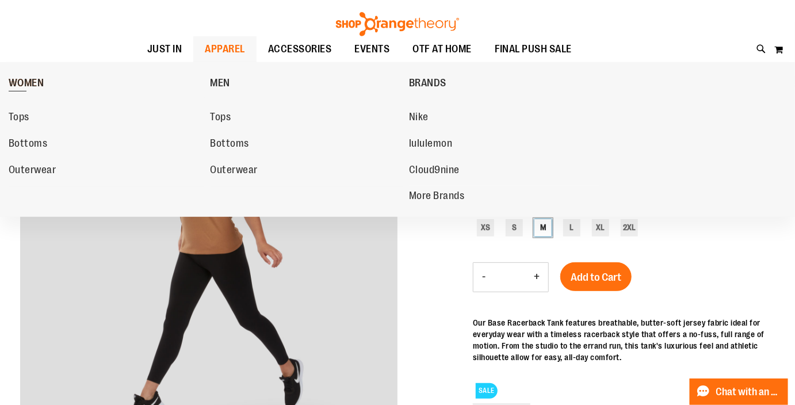
click at [40, 87] on span "WOMEN" at bounding box center [27, 84] width 36 height 14
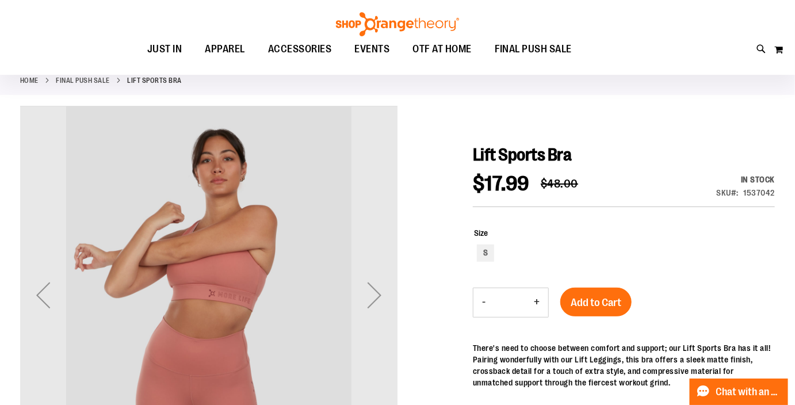
scroll to position [61, 0]
click at [374, 293] on div "Next" at bounding box center [375, 295] width 46 height 46
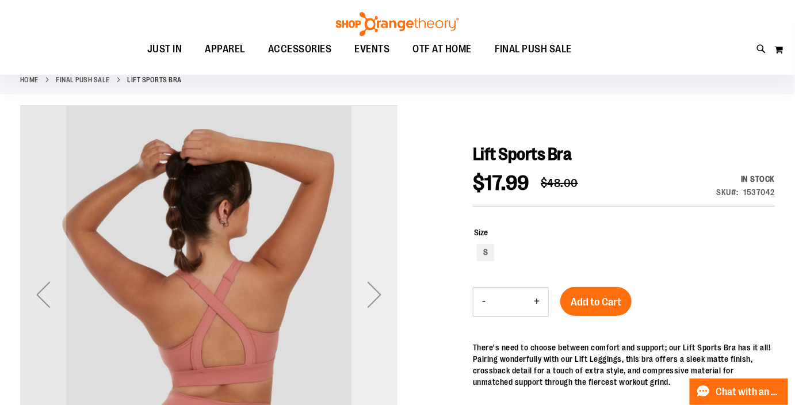
click at [374, 293] on div "Next" at bounding box center [375, 295] width 46 height 46
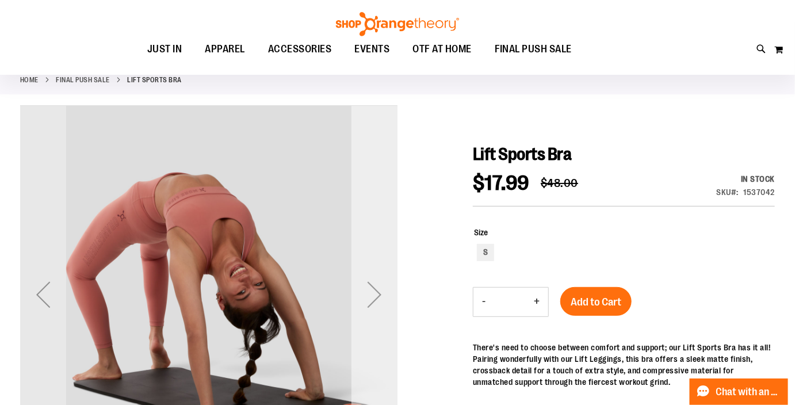
click at [374, 293] on div "Next" at bounding box center [375, 295] width 46 height 46
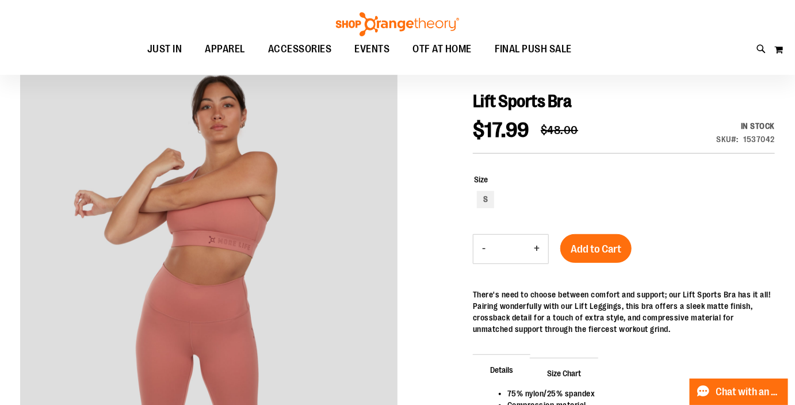
scroll to position [115, 0]
click at [483, 195] on div "S" at bounding box center [485, 199] width 17 height 17
type input "***"
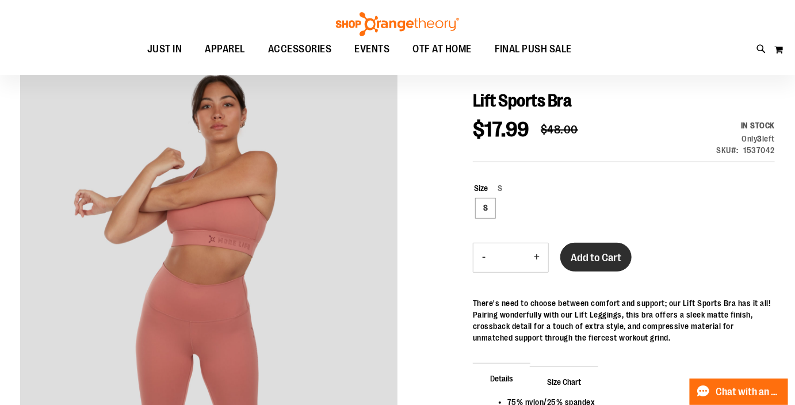
click at [578, 250] on button "Add to Cart" at bounding box center [596, 257] width 71 height 29
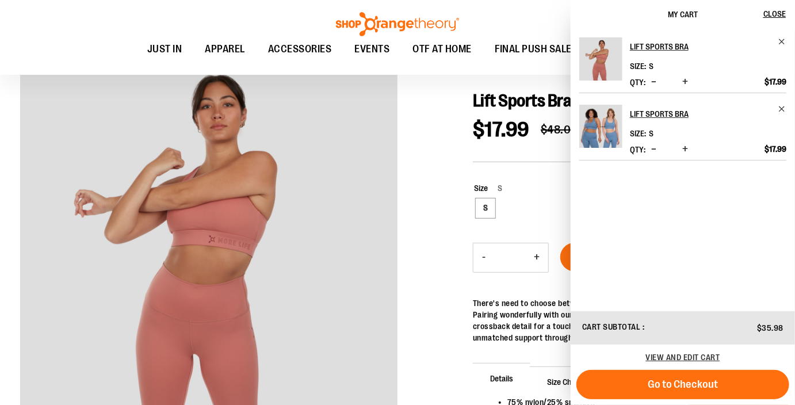
click at [433, 166] on div at bounding box center [397, 287] width 755 height 471
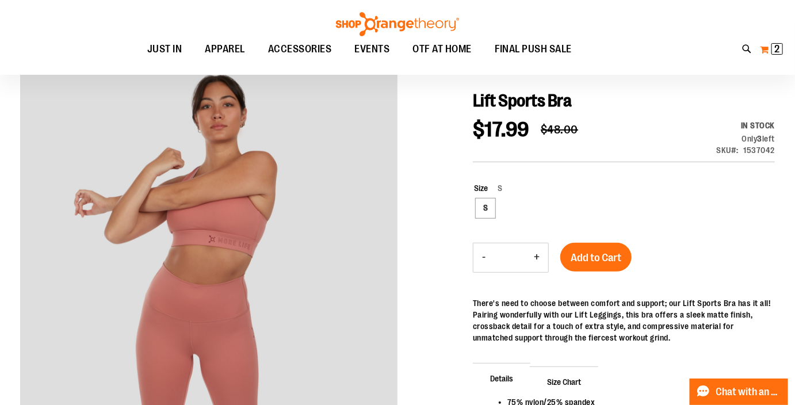
click at [769, 48] on button "My Cart 2 2 items" at bounding box center [772, 49] width 24 height 18
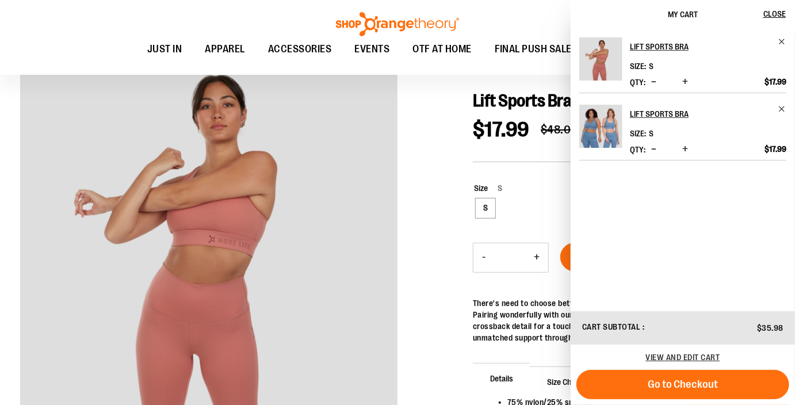
click at [531, 212] on div "S" at bounding box center [624, 210] width 301 height 20
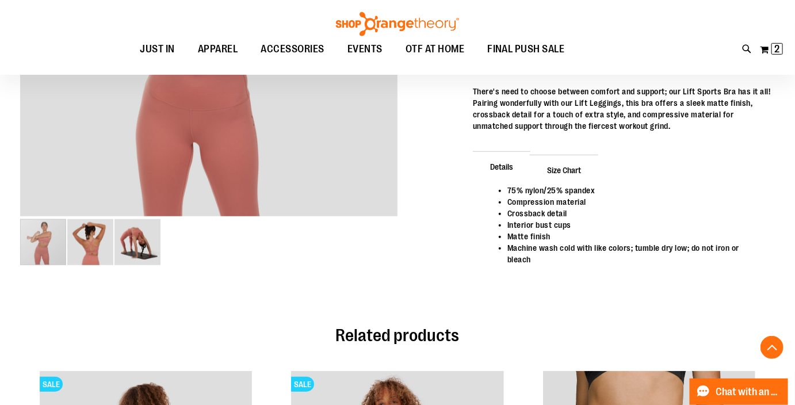
scroll to position [326, 0]
click at [574, 170] on span "Size Chart" at bounding box center [564, 170] width 68 height 30
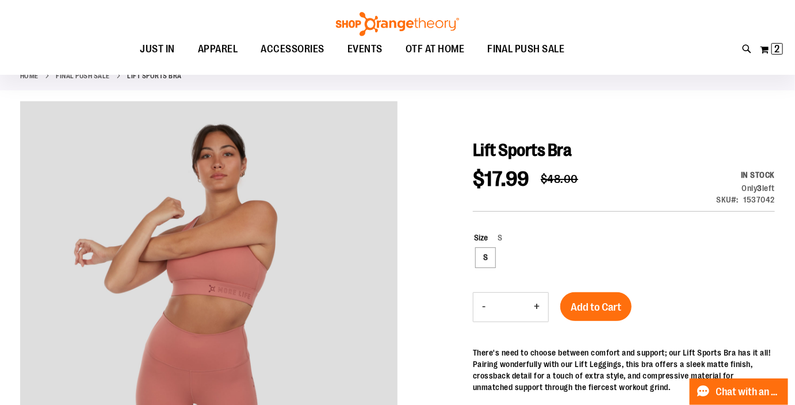
scroll to position [64, 0]
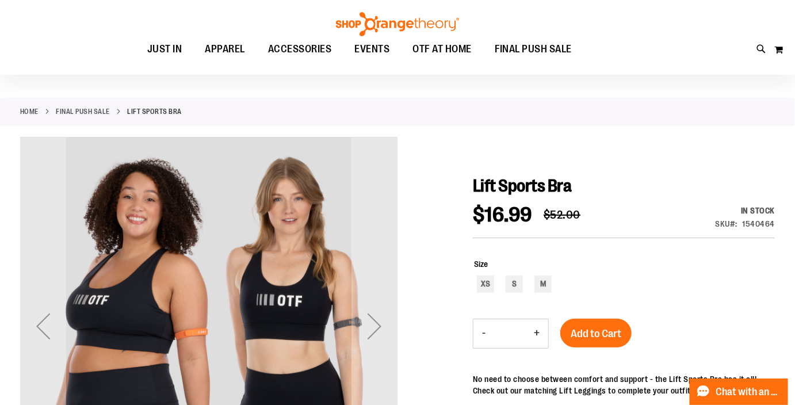
scroll to position [29, 0]
click at [371, 330] on div "Next" at bounding box center [375, 326] width 46 height 46
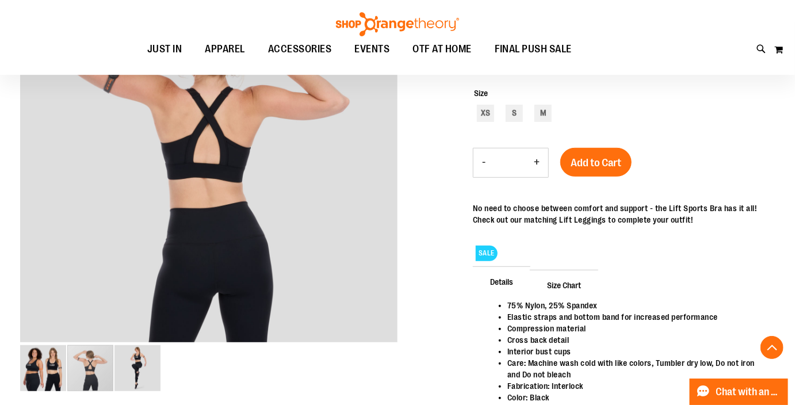
scroll to position [201, 0]
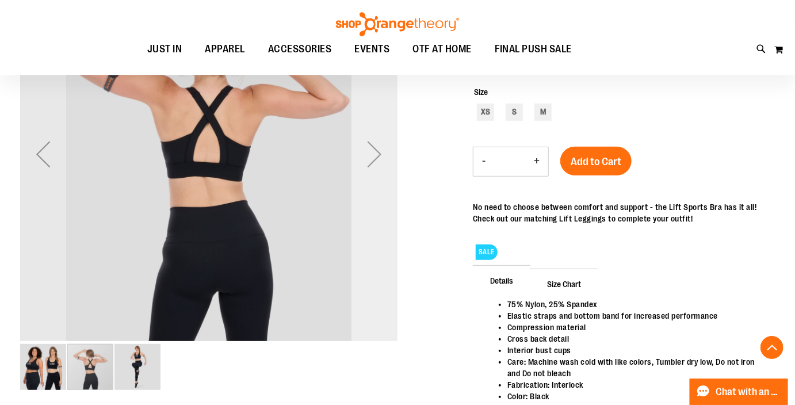
click at [378, 153] on div "Next" at bounding box center [375, 154] width 46 height 46
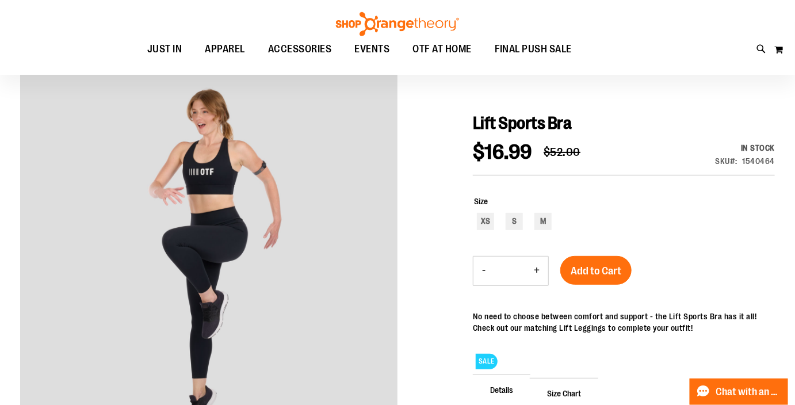
scroll to position [65, 0]
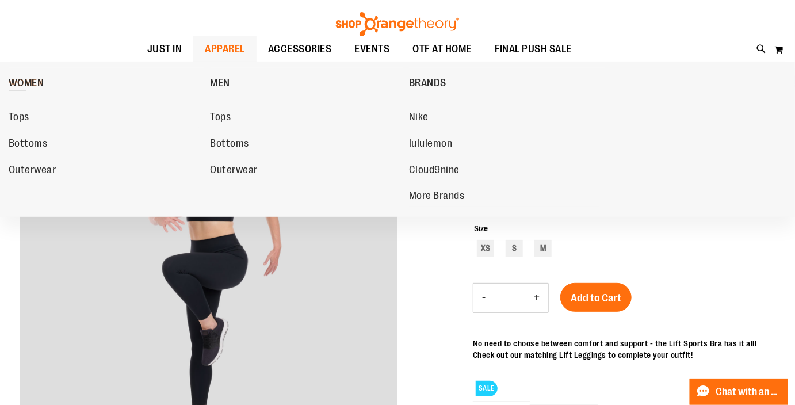
click at [36, 87] on span "WOMEN" at bounding box center [27, 84] width 36 height 14
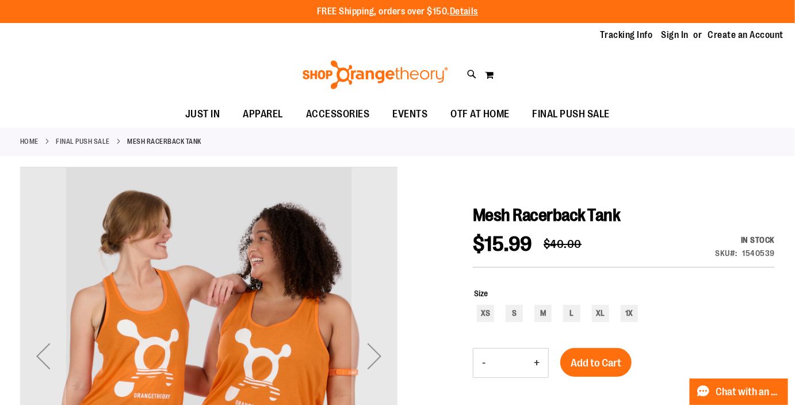
scroll to position [119, 0]
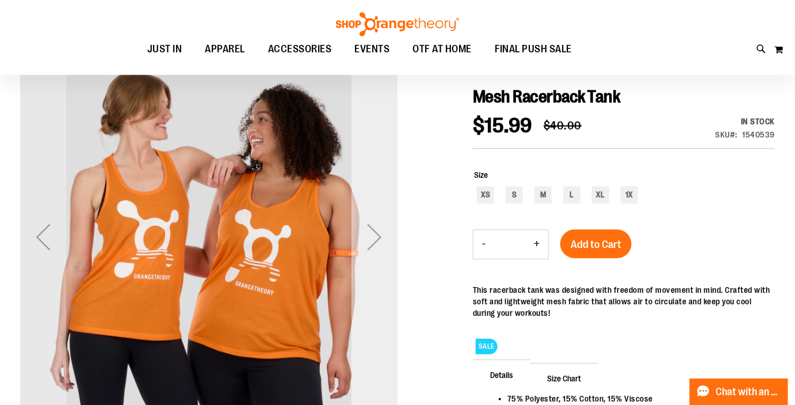
click at [380, 237] on div "Next" at bounding box center [375, 237] width 46 height 46
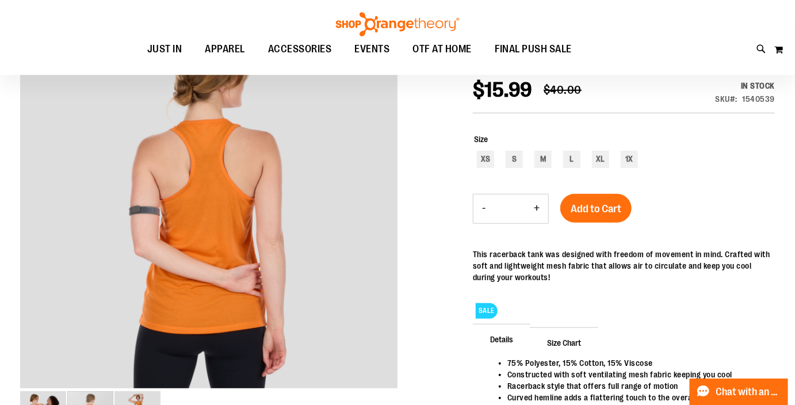
scroll to position [141, 0]
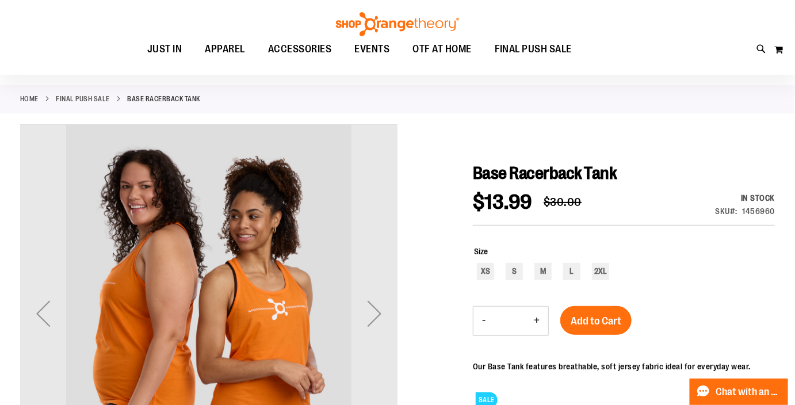
scroll to position [85, 0]
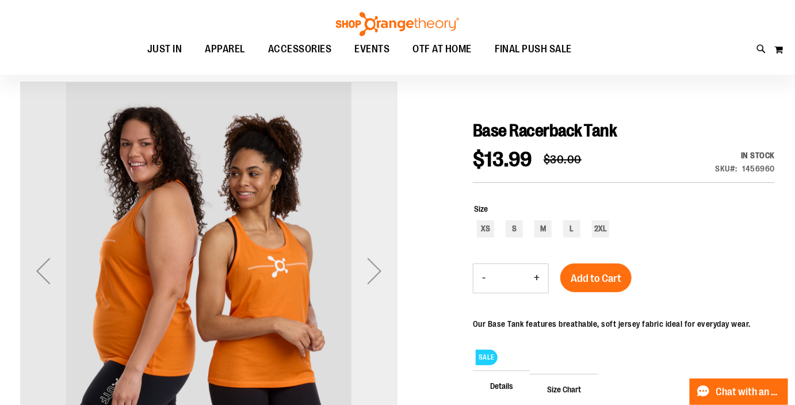
click at [379, 273] on div "Next" at bounding box center [375, 271] width 46 height 46
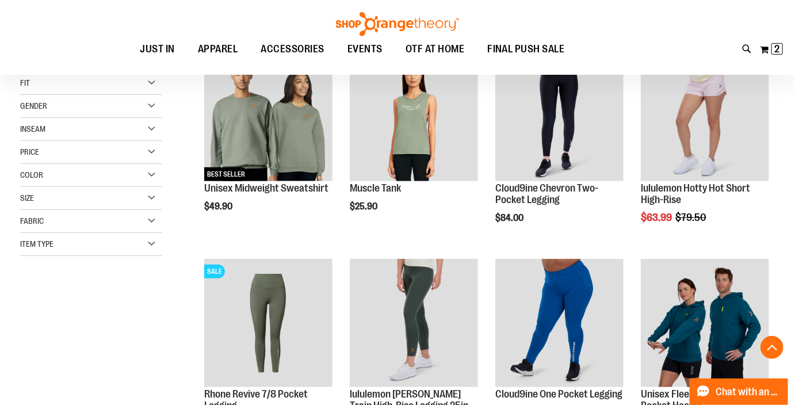
scroll to position [181, 0]
click at [151, 242] on div "Item Type" at bounding box center [91, 244] width 142 height 23
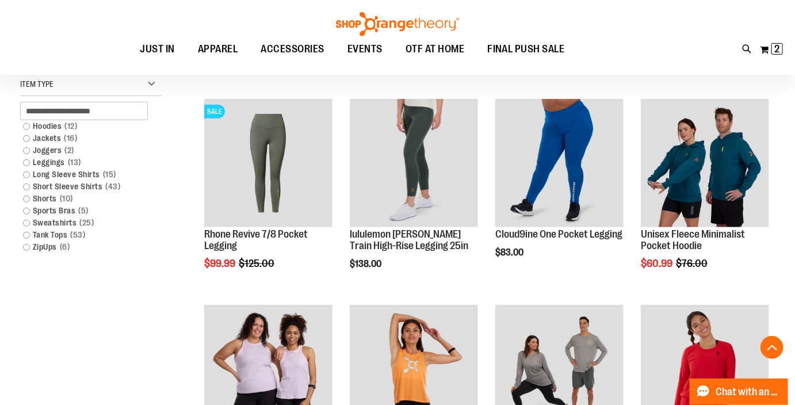
scroll to position [375, 0]
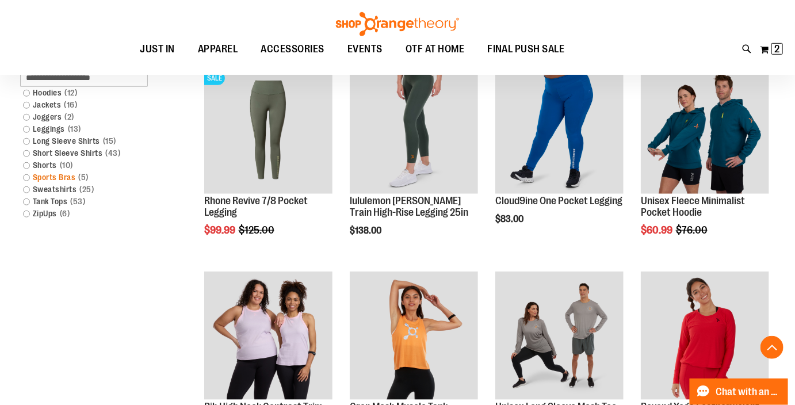
click at [26, 175] on link "Sports Bras 5 items" at bounding box center [85, 178] width 136 height 12
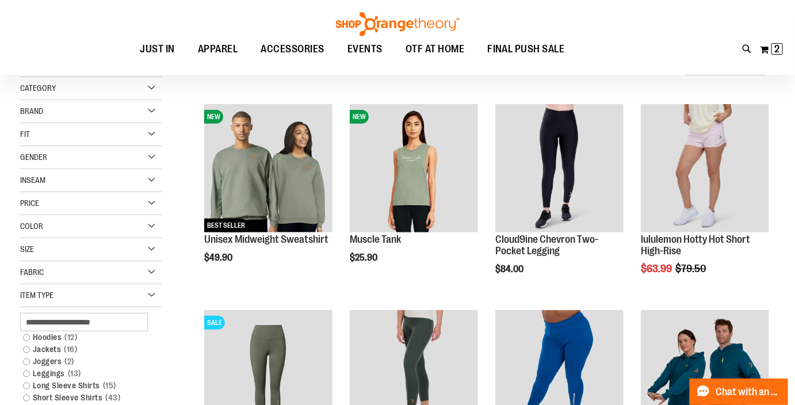
scroll to position [107, 0]
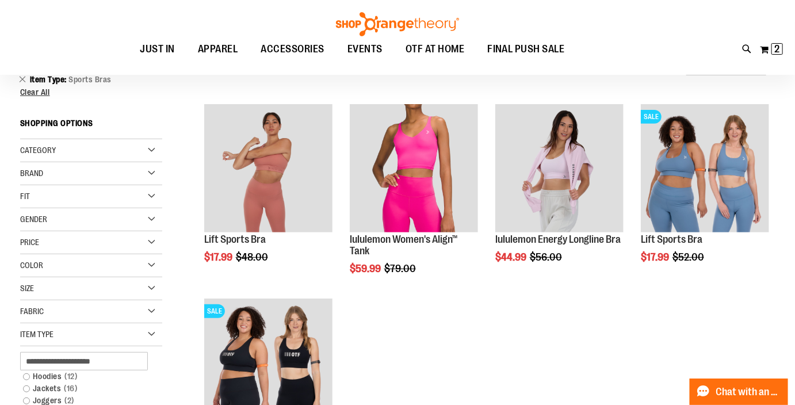
scroll to position [125, 0]
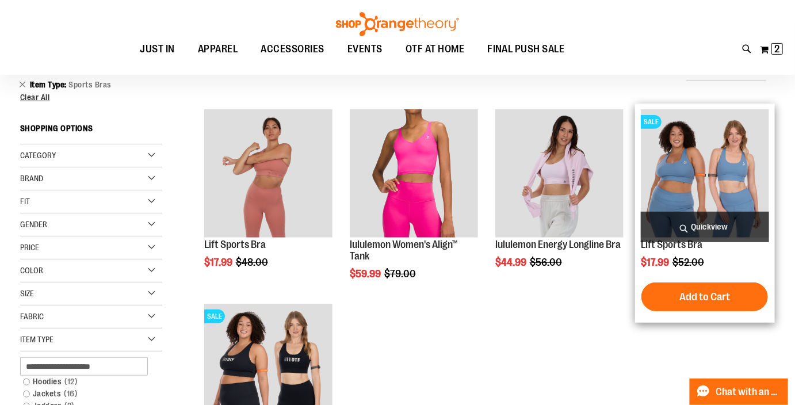
click at [702, 182] on img "product" at bounding box center [705, 173] width 128 height 128
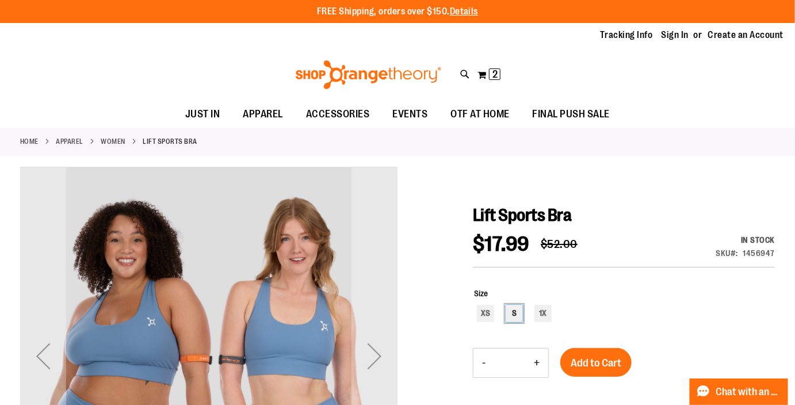
click at [516, 310] on div "S" at bounding box center [514, 313] width 17 height 17
type input "***"
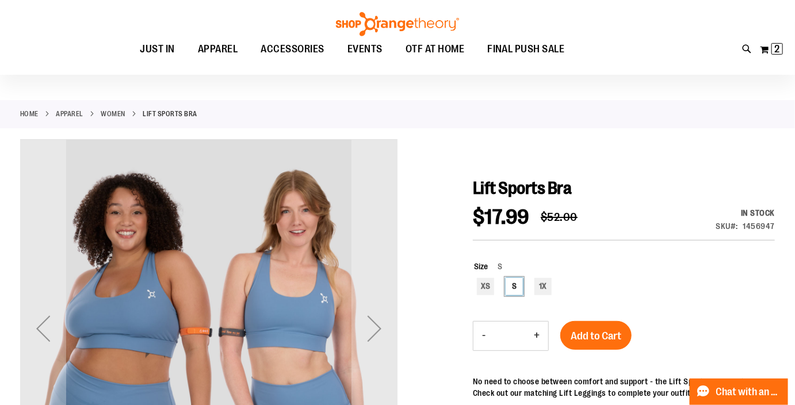
scroll to position [27, 0]
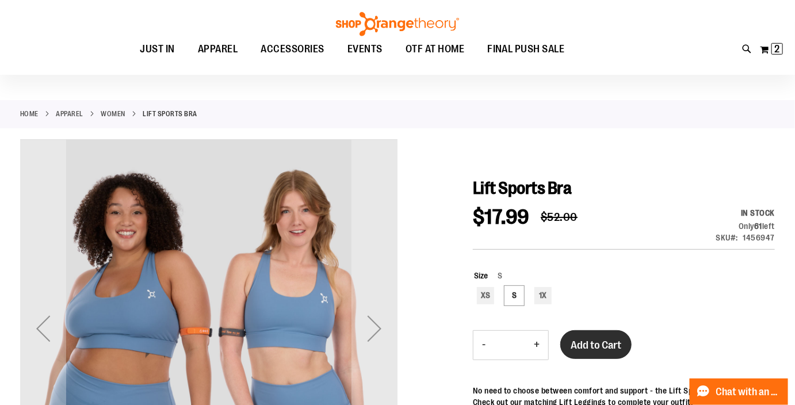
click at [600, 342] on span "Add to Cart" at bounding box center [596, 345] width 51 height 13
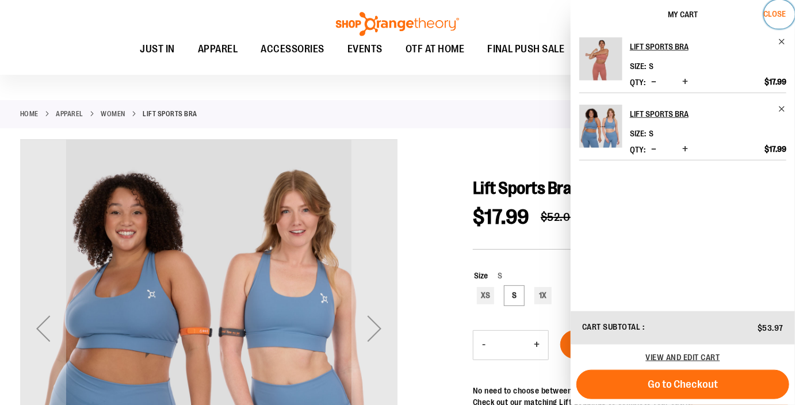
click at [773, 13] on span "Close" at bounding box center [775, 13] width 22 height 9
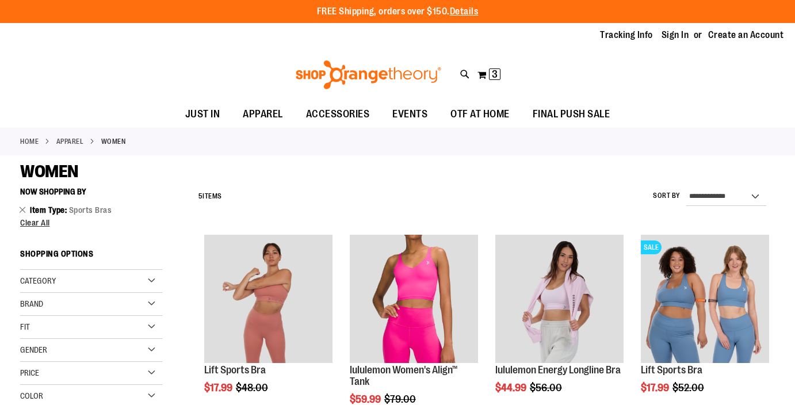
scroll to position [125, 0]
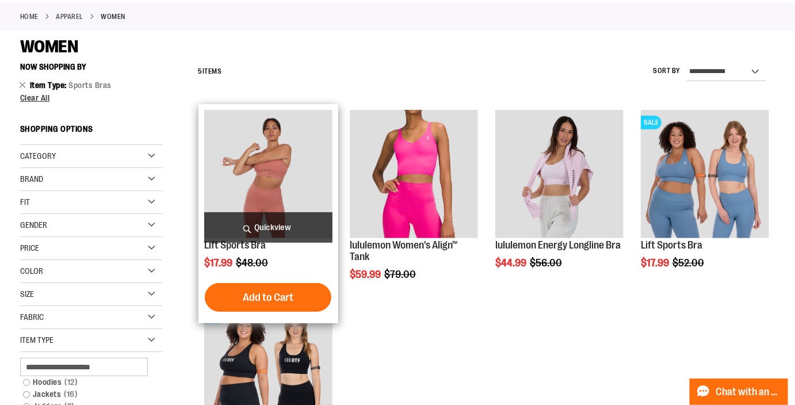
click at [296, 161] on img "product" at bounding box center [268, 174] width 128 height 128
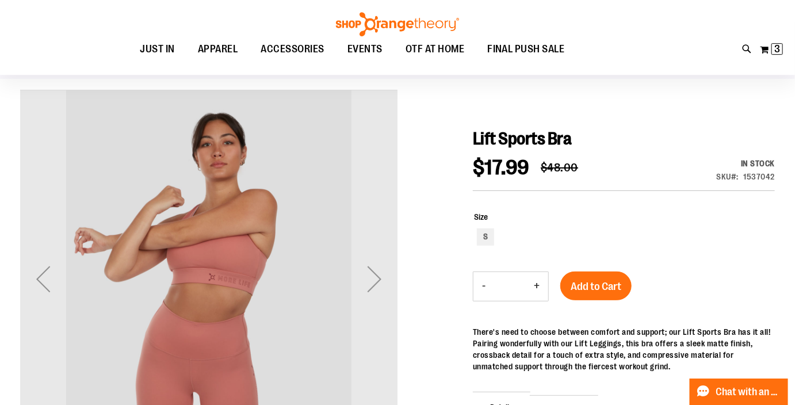
scroll to position [78, 0]
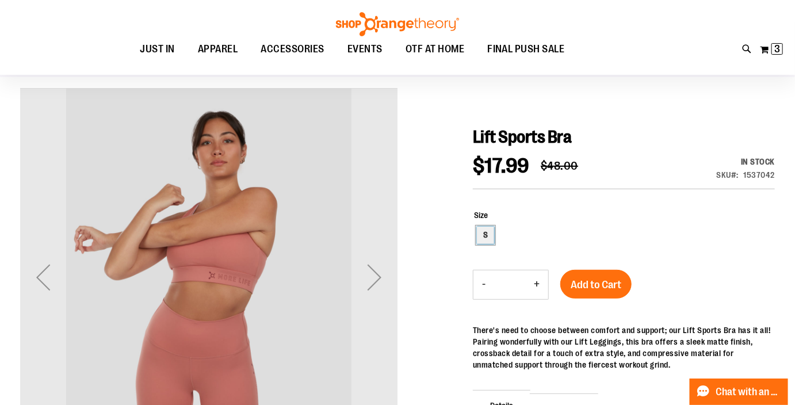
click at [485, 233] on div "S" at bounding box center [485, 235] width 17 height 17
type input "***"
click at [583, 287] on button "Add to Cart" at bounding box center [596, 284] width 71 height 29
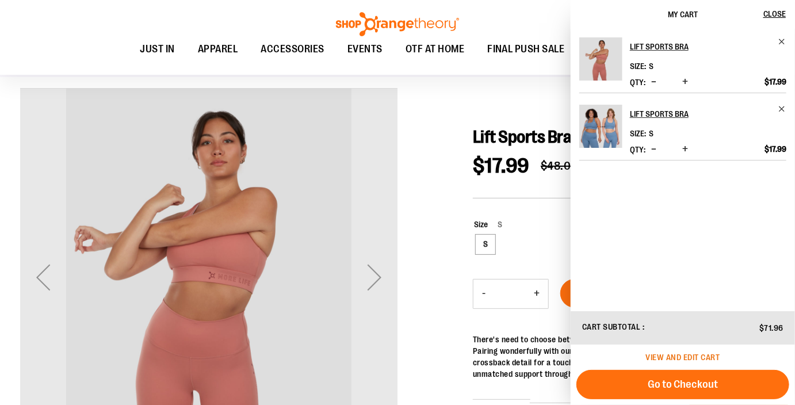
click at [689, 357] on span "View and edit cart" at bounding box center [683, 357] width 74 height 9
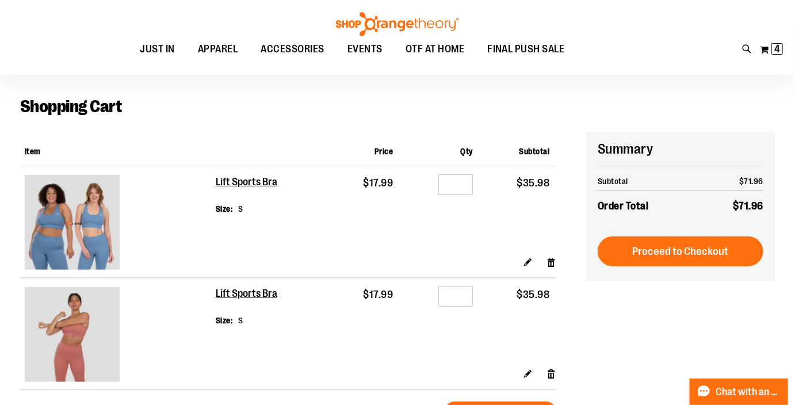
scroll to position [37, 0]
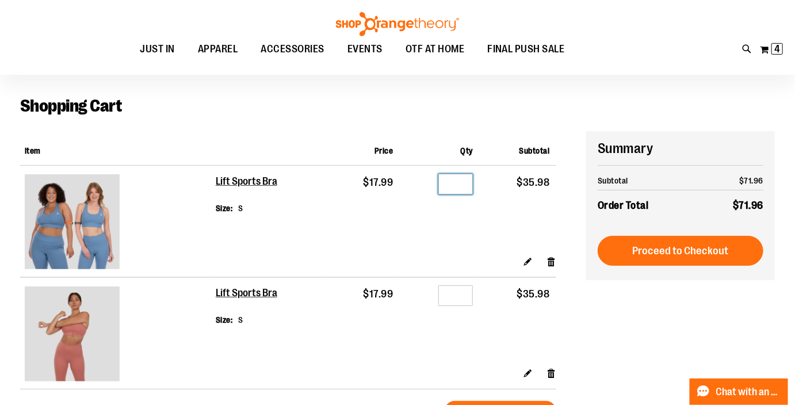
click at [462, 188] on input "*" at bounding box center [456, 184] width 35 height 21
type input "*"
click at [459, 302] on input "*" at bounding box center [456, 295] width 35 height 21
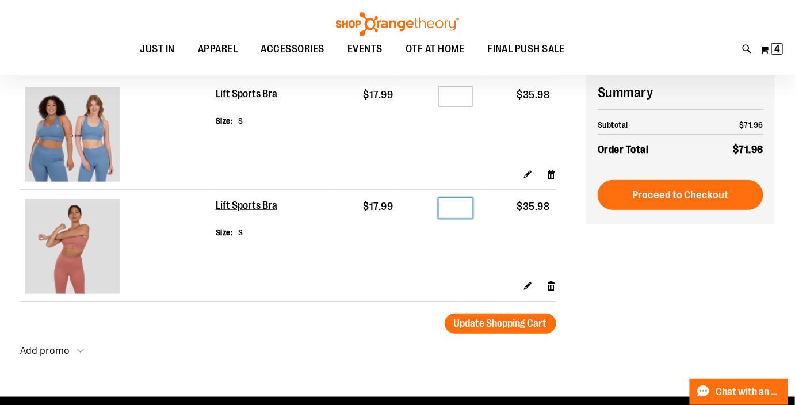
scroll to position [125, 0]
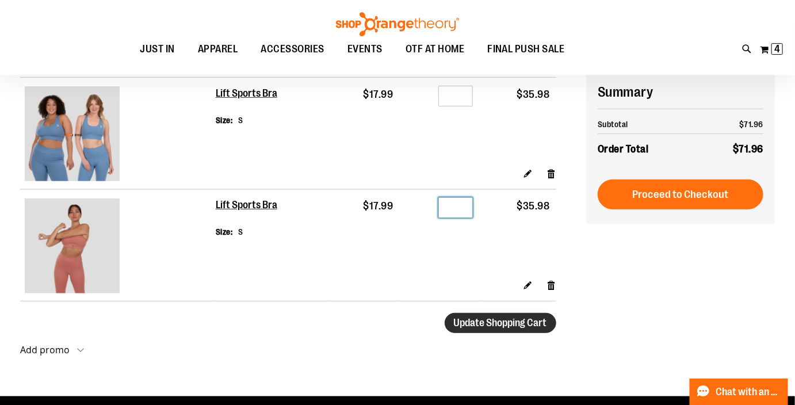
type input "*"
click at [521, 323] on span "Update Shopping Cart" at bounding box center [500, 323] width 93 height 12
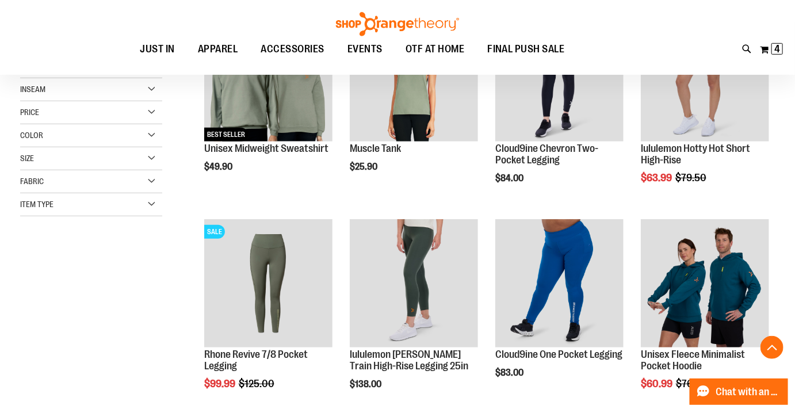
scroll to position [225, 0]
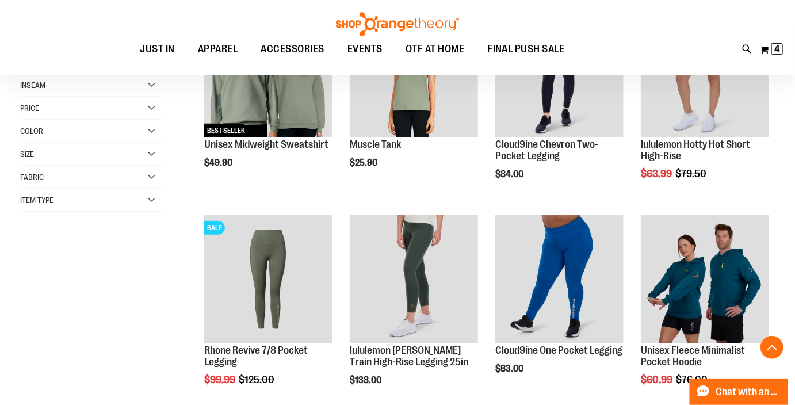
click at [155, 196] on div "Item Type" at bounding box center [91, 200] width 142 height 23
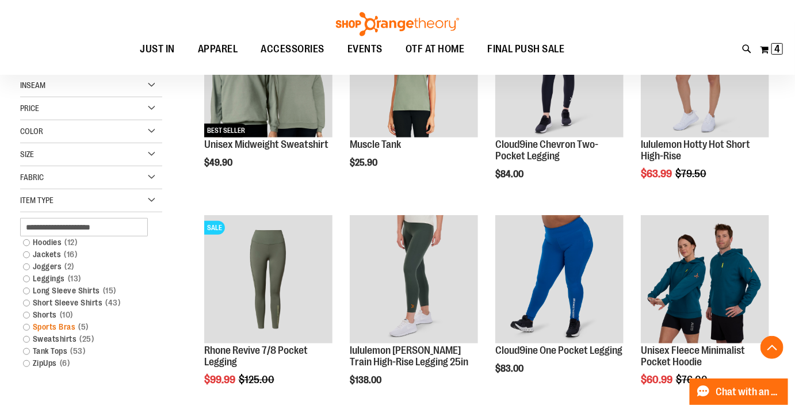
click at [27, 326] on link "Sports Bras 5 items" at bounding box center [85, 327] width 136 height 12
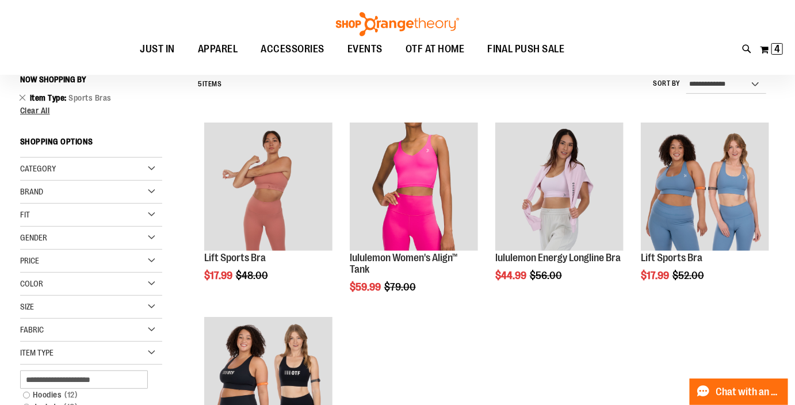
scroll to position [107, 0]
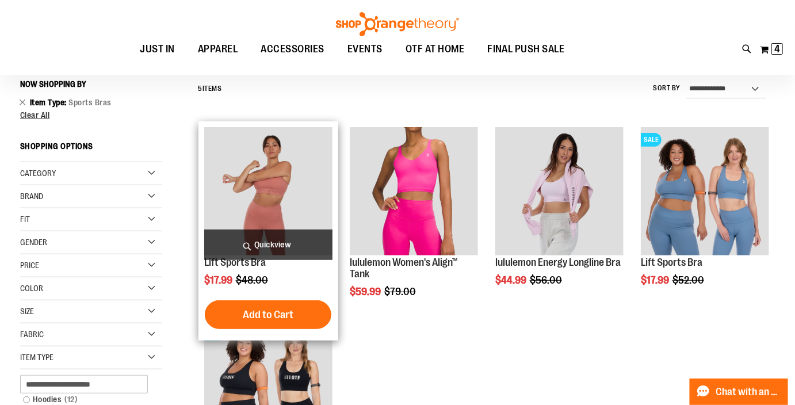
click at [241, 209] on img "product" at bounding box center [268, 191] width 128 height 128
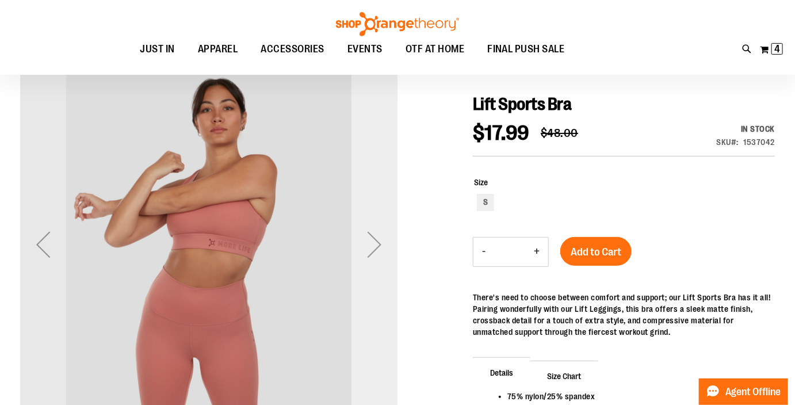
scroll to position [111, 0]
click at [378, 246] on div "Next" at bounding box center [375, 245] width 46 height 46
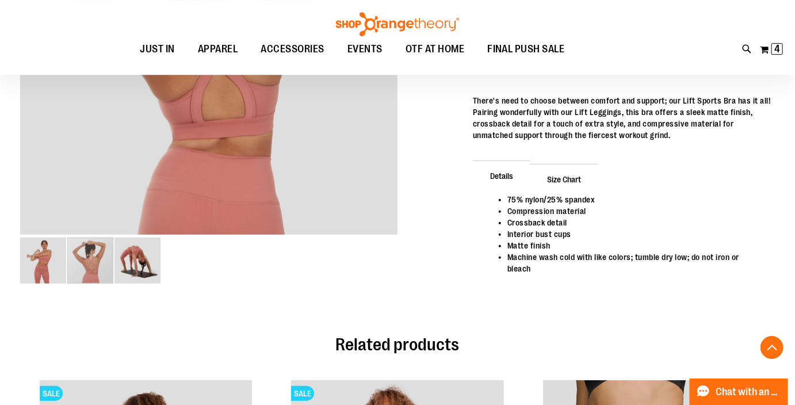
scroll to position [308, 0]
click at [18, 257] on main "Lift Sports Bra $17.99 Regular Price $48.00 In stock Only %1 left SKU 1537042 S…" at bounding box center [397, 263] width 795 height 821
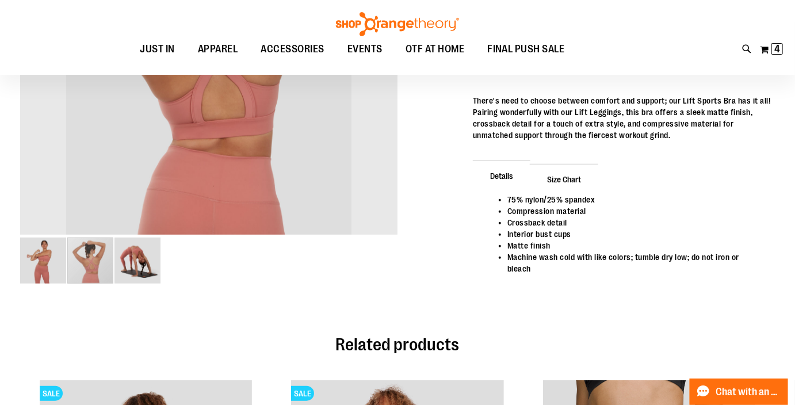
scroll to position [0, 0]
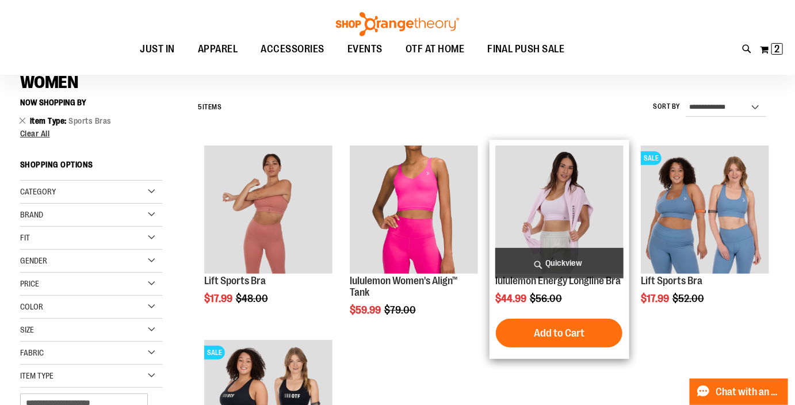
scroll to position [88, 0]
